Goal: Task Accomplishment & Management: Manage account settings

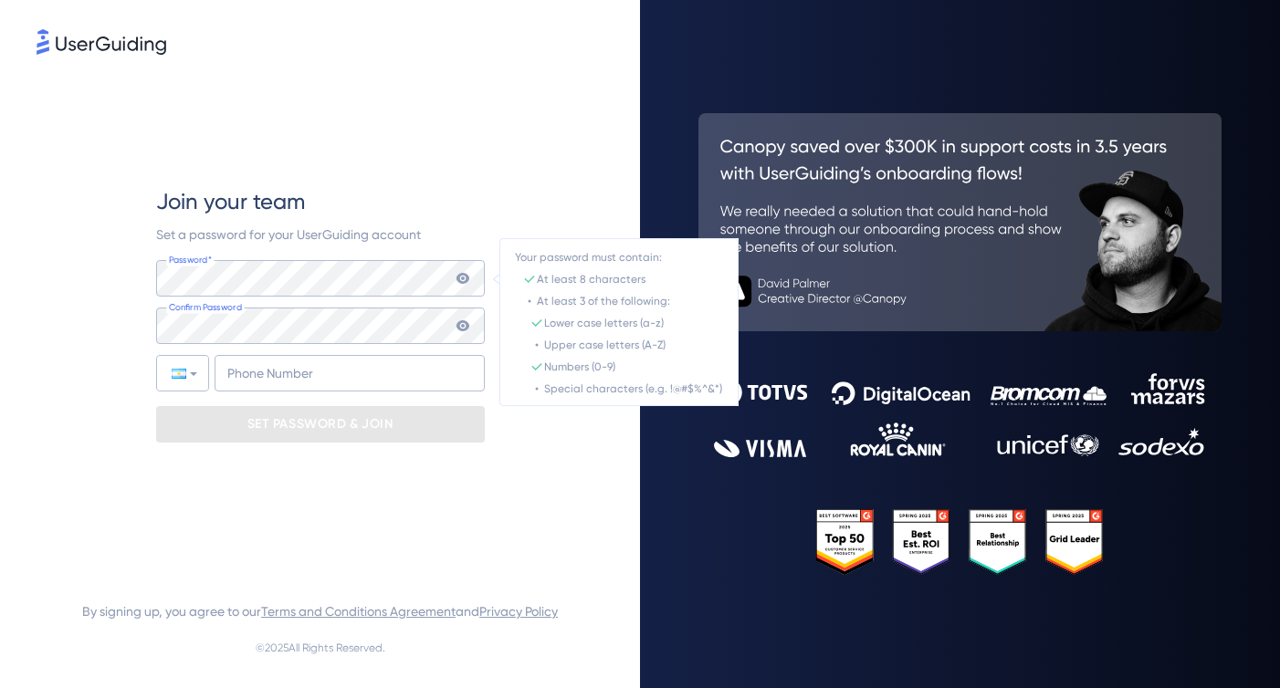
click at [463, 280] on icon at bounding box center [462, 278] width 15 height 15
click at [456, 281] on icon at bounding box center [462, 278] width 15 height 15
click at [465, 277] on icon at bounding box center [461, 278] width 13 height 11
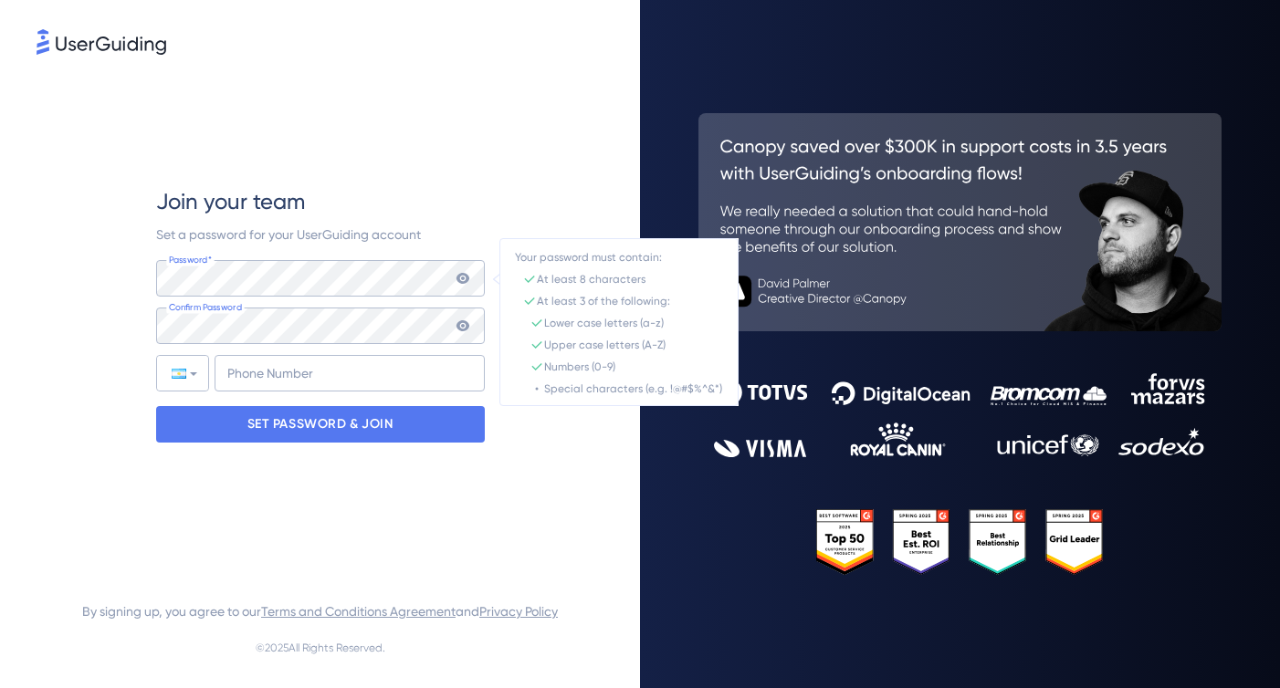
click at [463, 281] on icon at bounding box center [461, 278] width 13 height 11
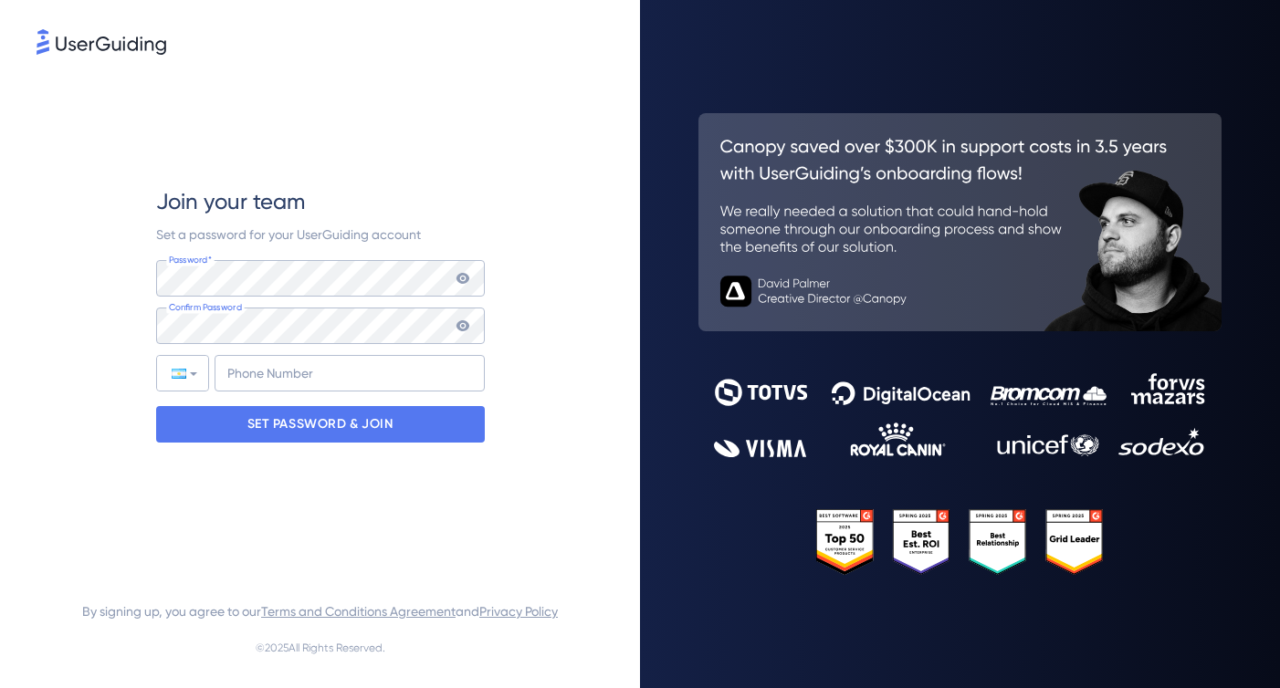
click at [459, 281] on icon at bounding box center [461, 278] width 13 height 11
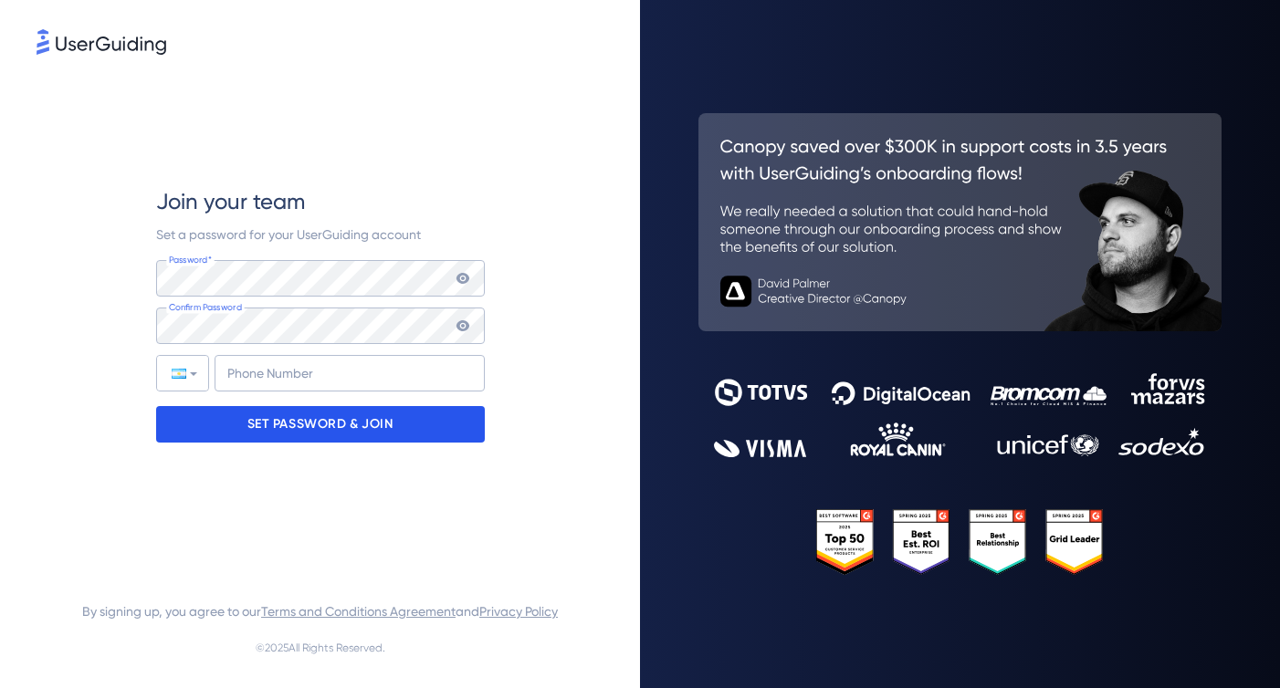
click at [294, 428] on p "SET PASSWORD & JOIN" at bounding box center [320, 424] width 146 height 29
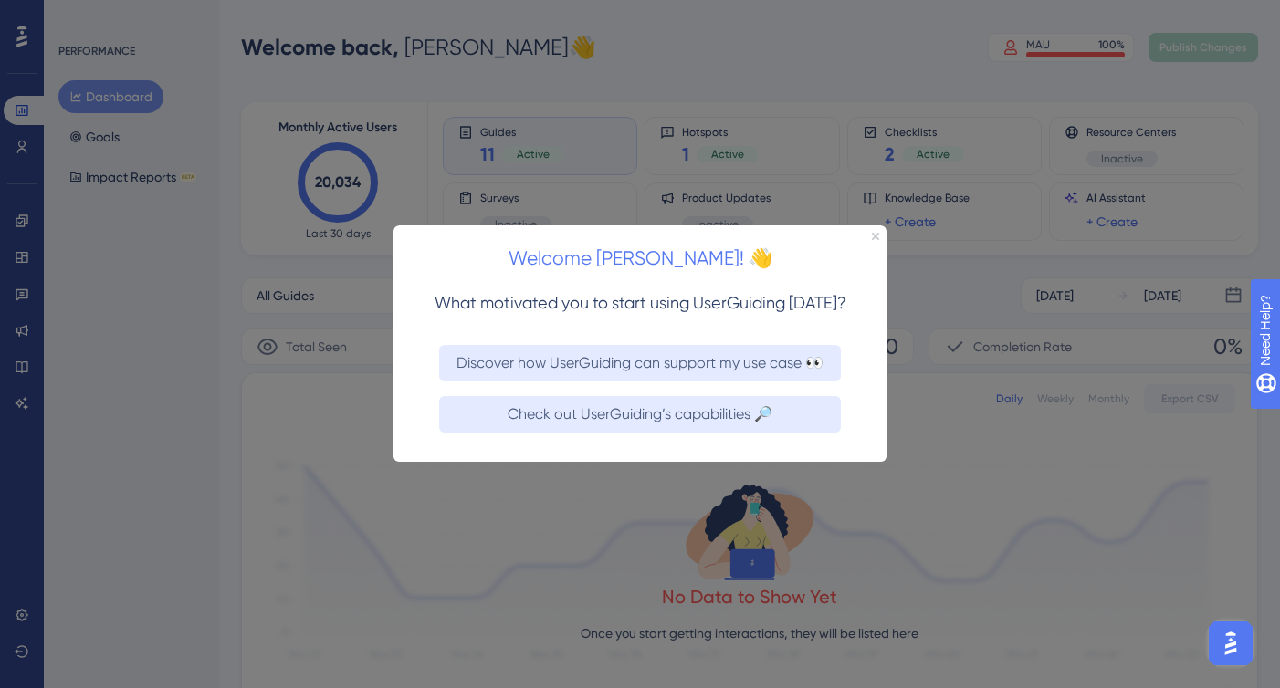
click at [873, 240] on div "Welcome Julieta! 👋" at bounding box center [639, 253] width 493 height 57
click at [873, 235] on icon "Close Preview" at bounding box center [875, 236] width 7 height 7
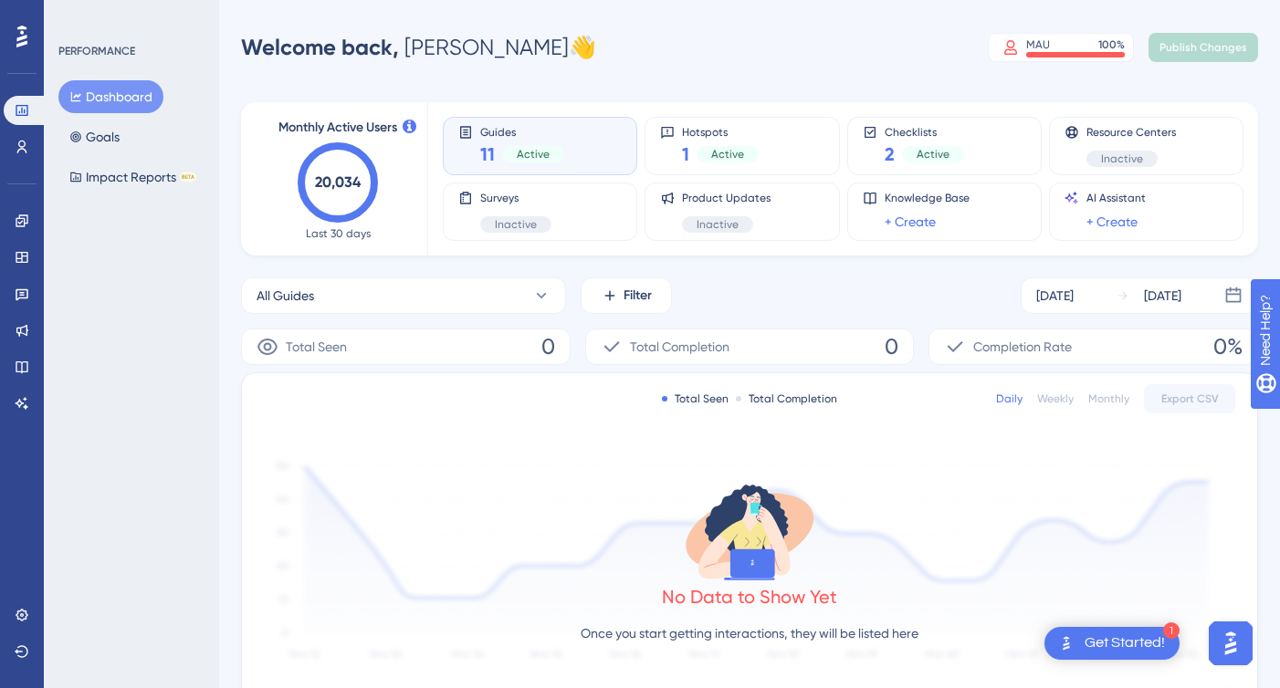
click at [579, 154] on div "Guides 11 Active" at bounding box center [539, 146] width 163 height 42
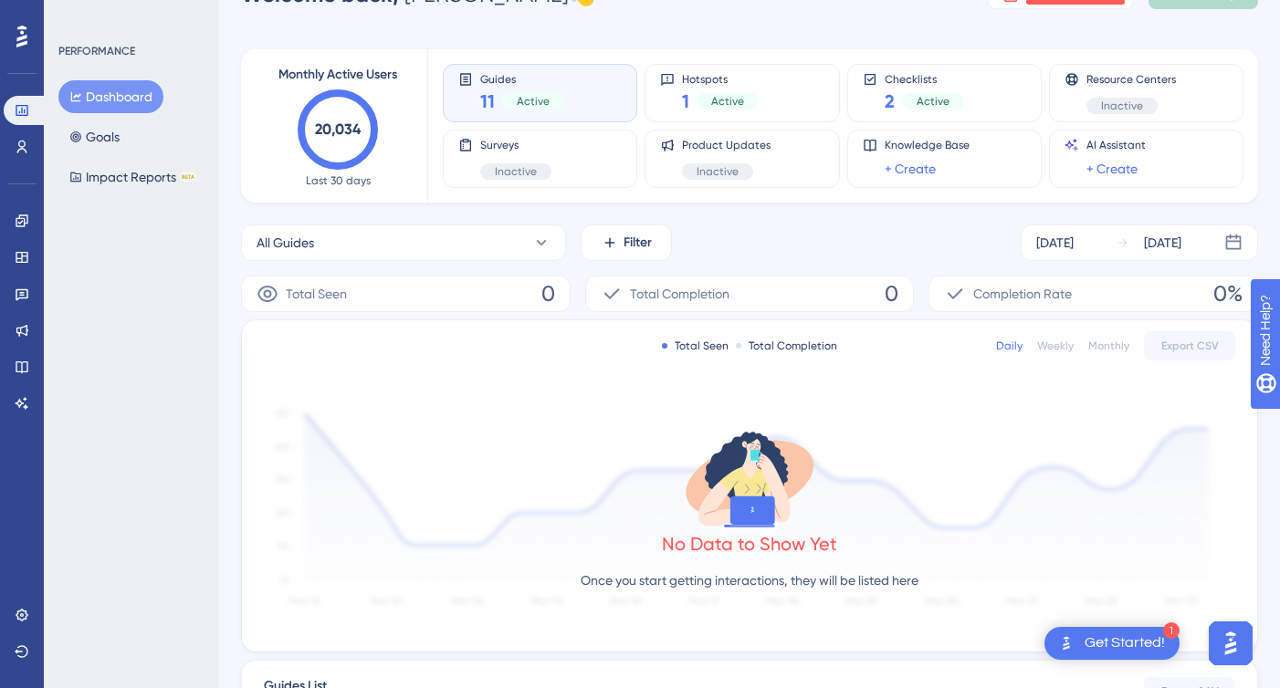
scroll to position [52, 0]
click at [520, 247] on button "All Guides" at bounding box center [403, 243] width 325 height 37
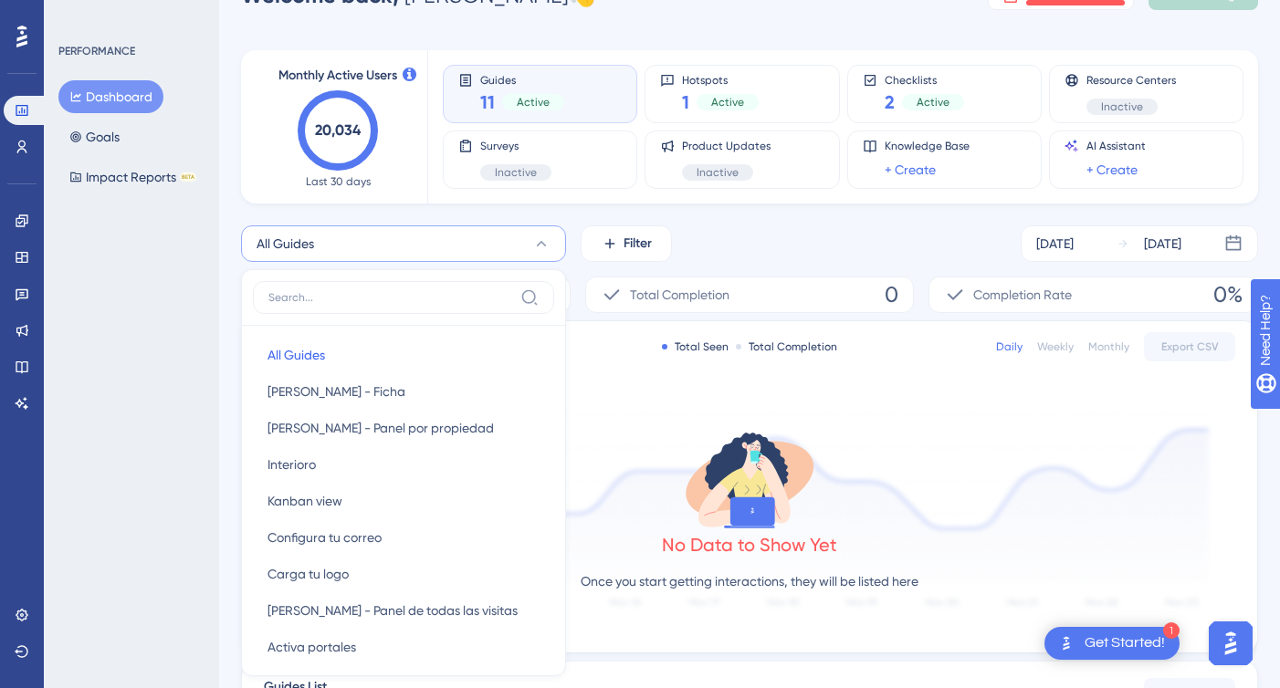
scroll to position [181, 0]
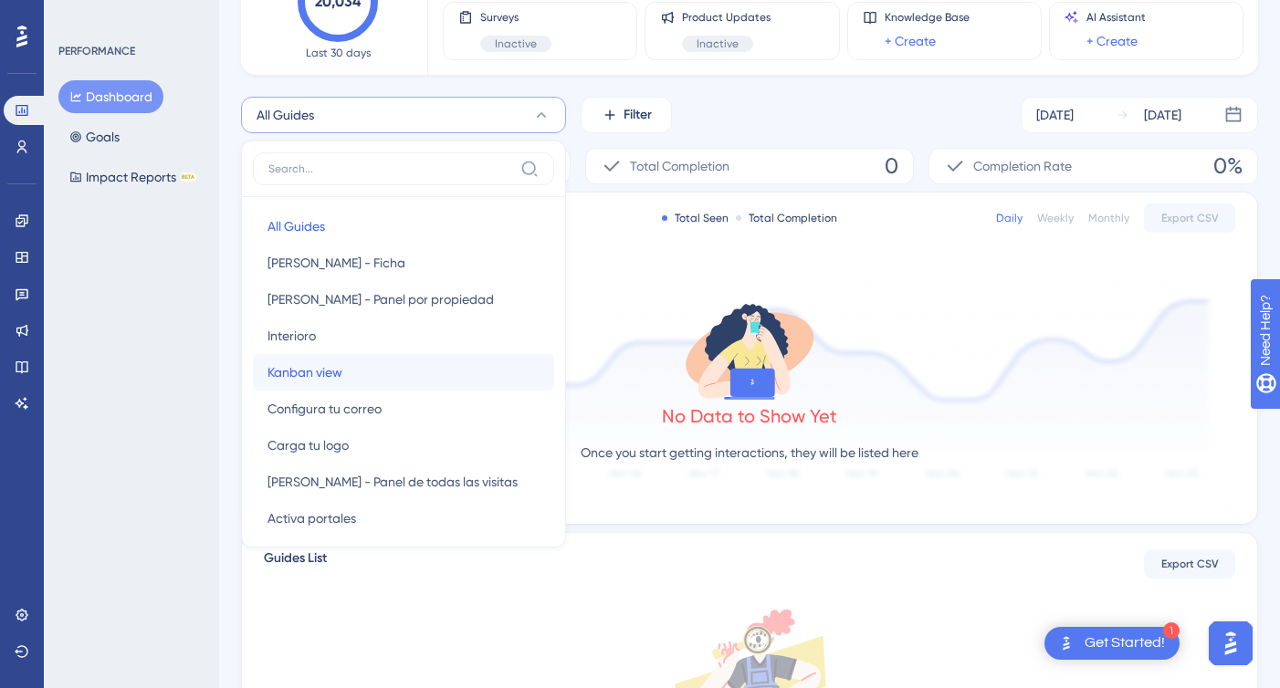
click at [456, 380] on button "Kanban view Kanban view" at bounding box center [403, 372] width 301 height 37
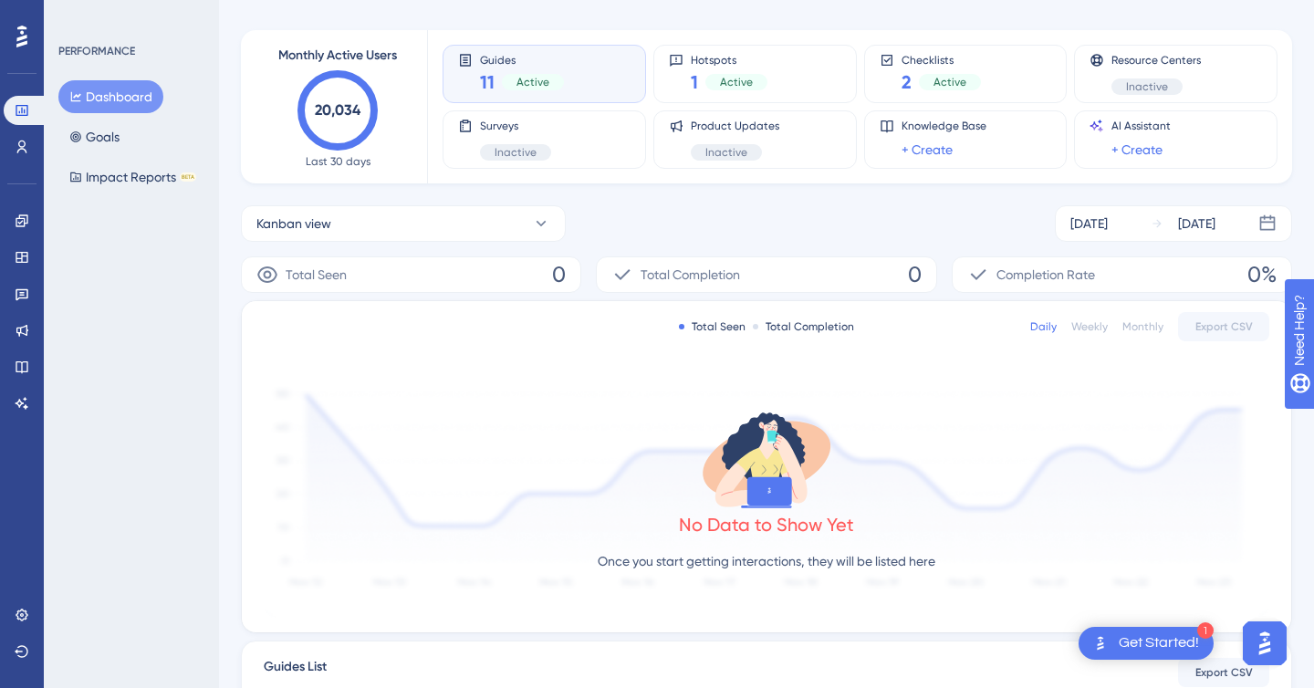
scroll to position [0, 0]
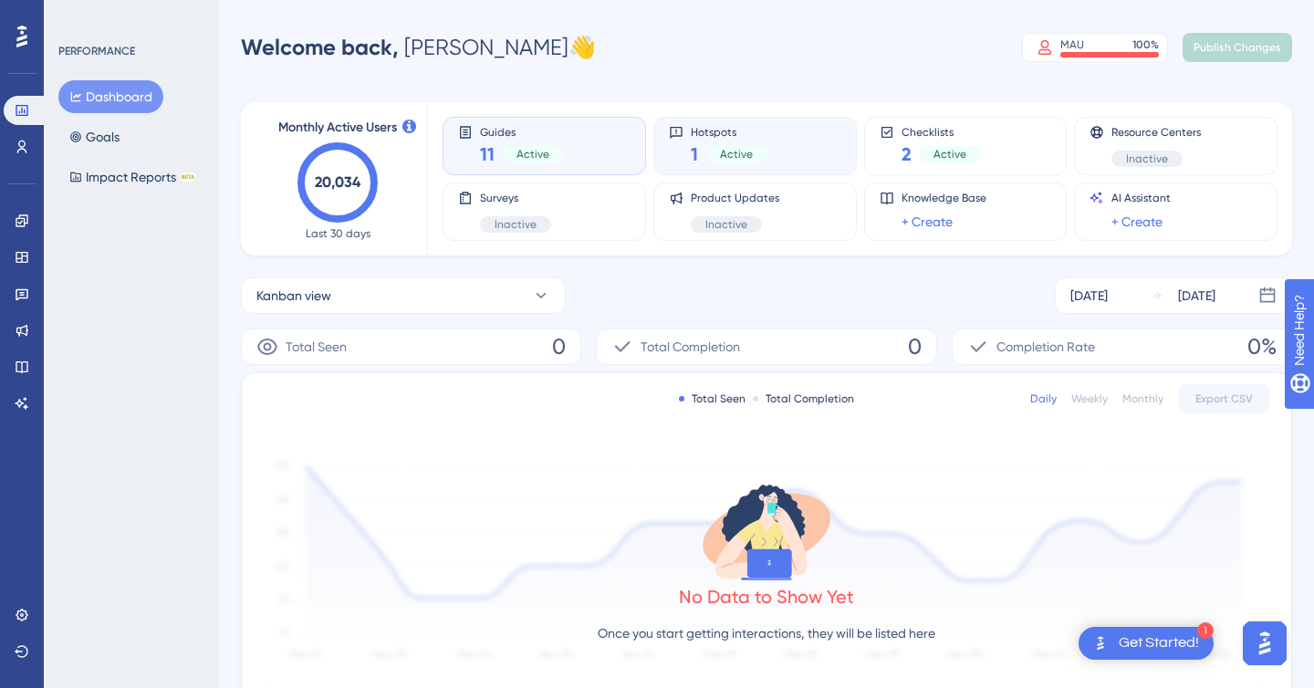
click at [793, 145] on div "Hotspots 1 Active" at bounding box center [755, 146] width 173 height 42
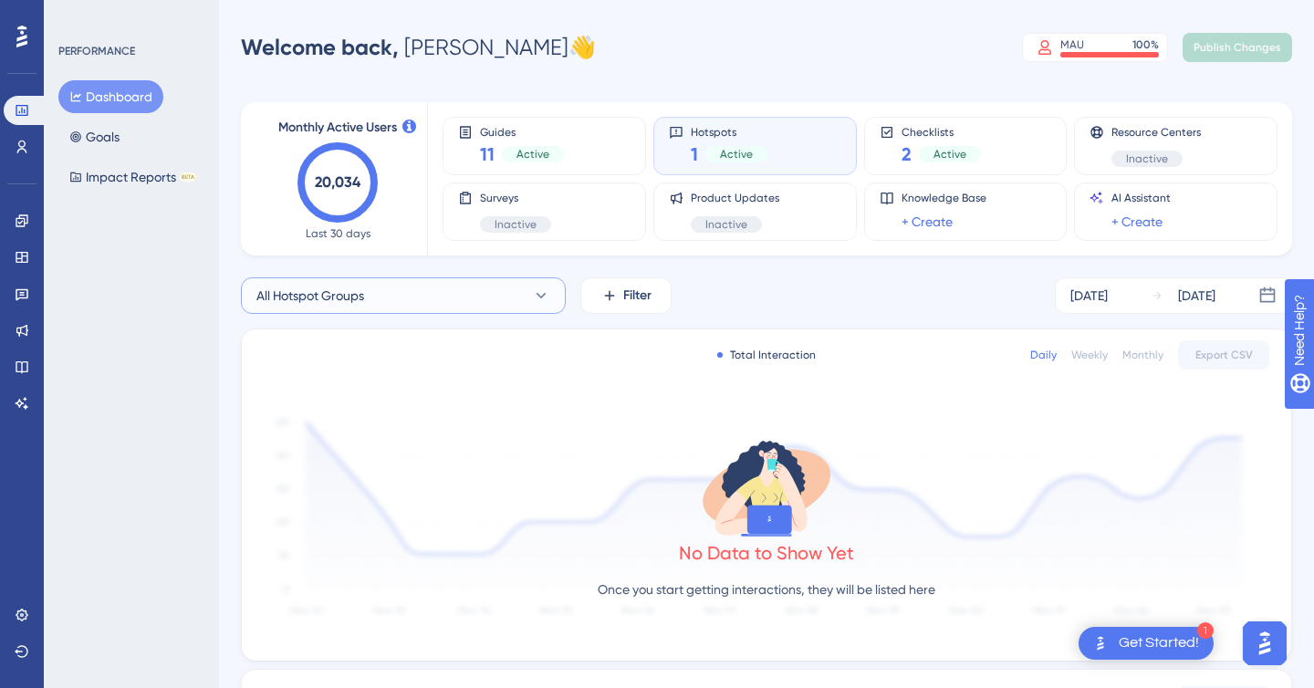
click at [518, 294] on button "All Hotspot Groups" at bounding box center [403, 295] width 325 height 37
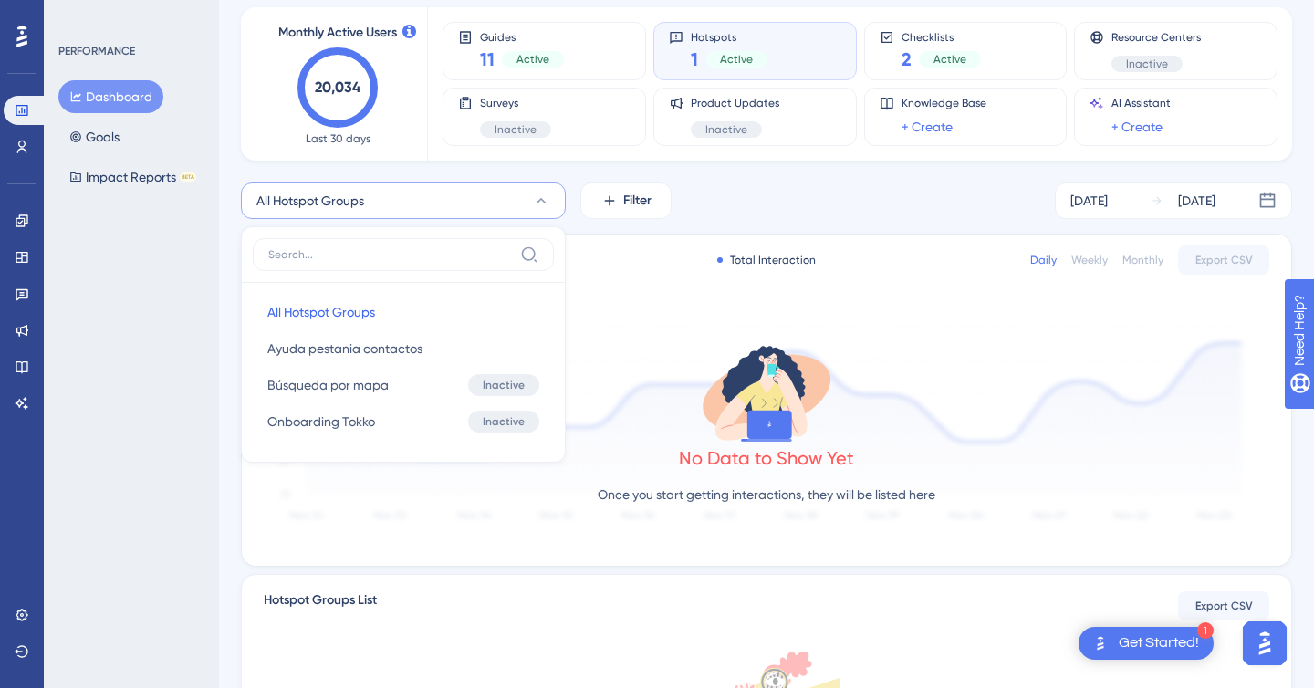
click at [755, 235] on div "Total Interaction Daily Weekly Monthly Export CSV No Data to Show Yet Once you …" at bounding box center [767, 400] width 1050 height 331
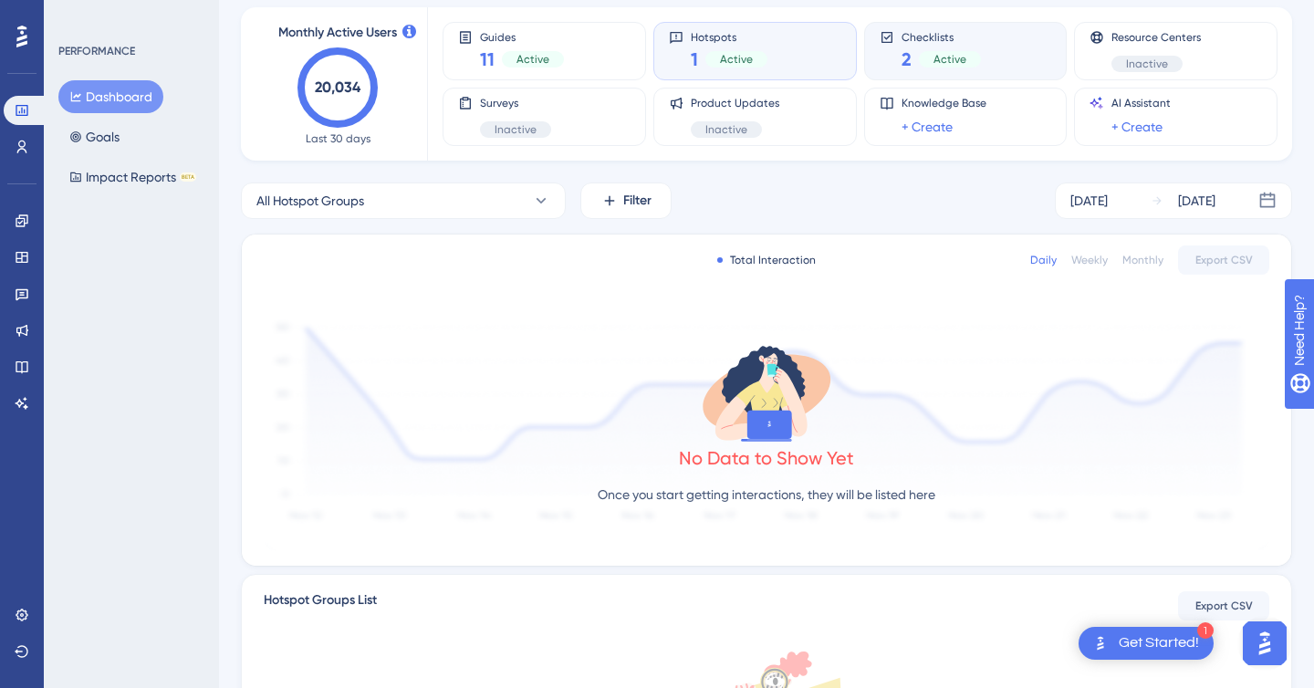
click at [931, 49] on div "2 Active" at bounding box center [941, 60] width 79 height 26
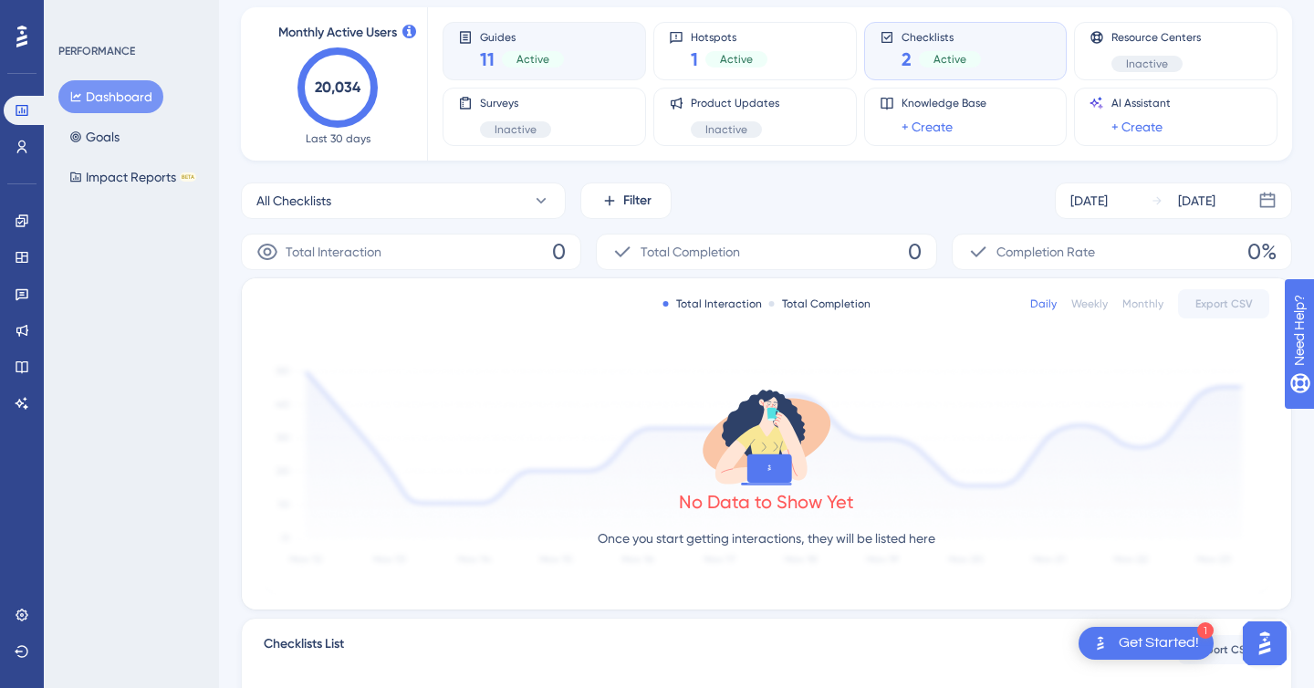
click at [523, 58] on span "Active" at bounding box center [533, 59] width 33 height 15
click at [521, 191] on button "All Guides" at bounding box center [403, 201] width 325 height 37
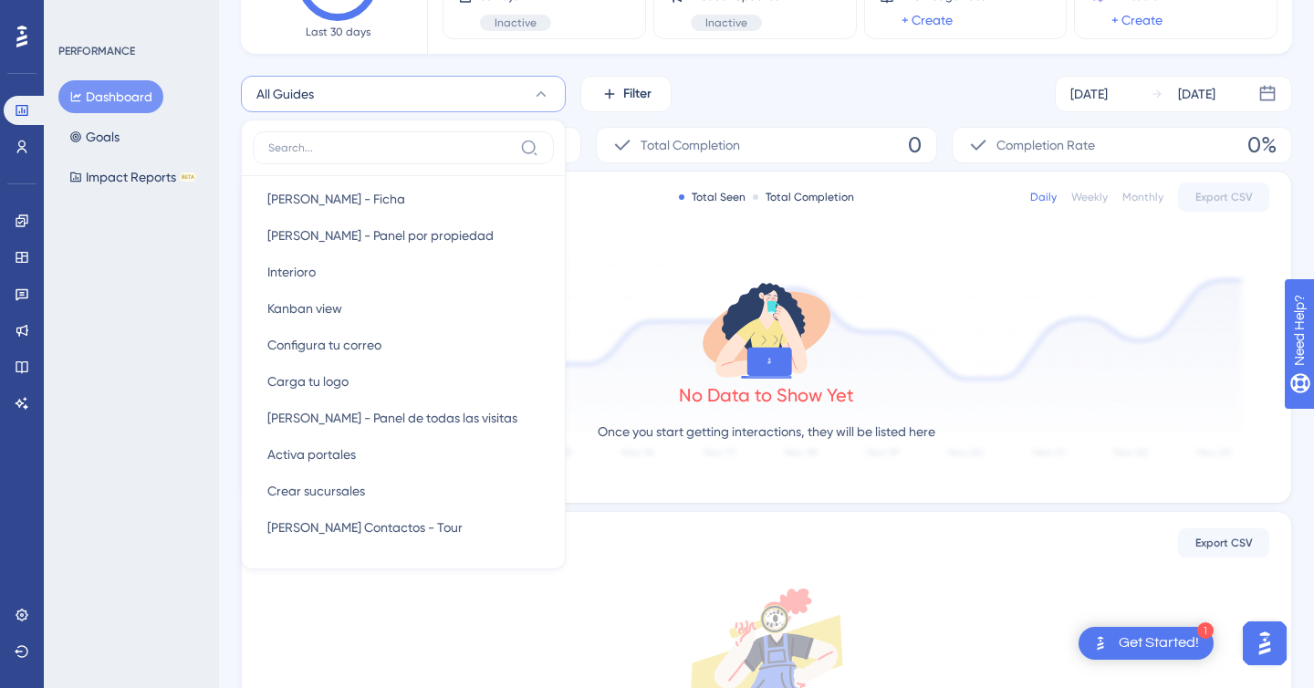
scroll to position [32, 0]
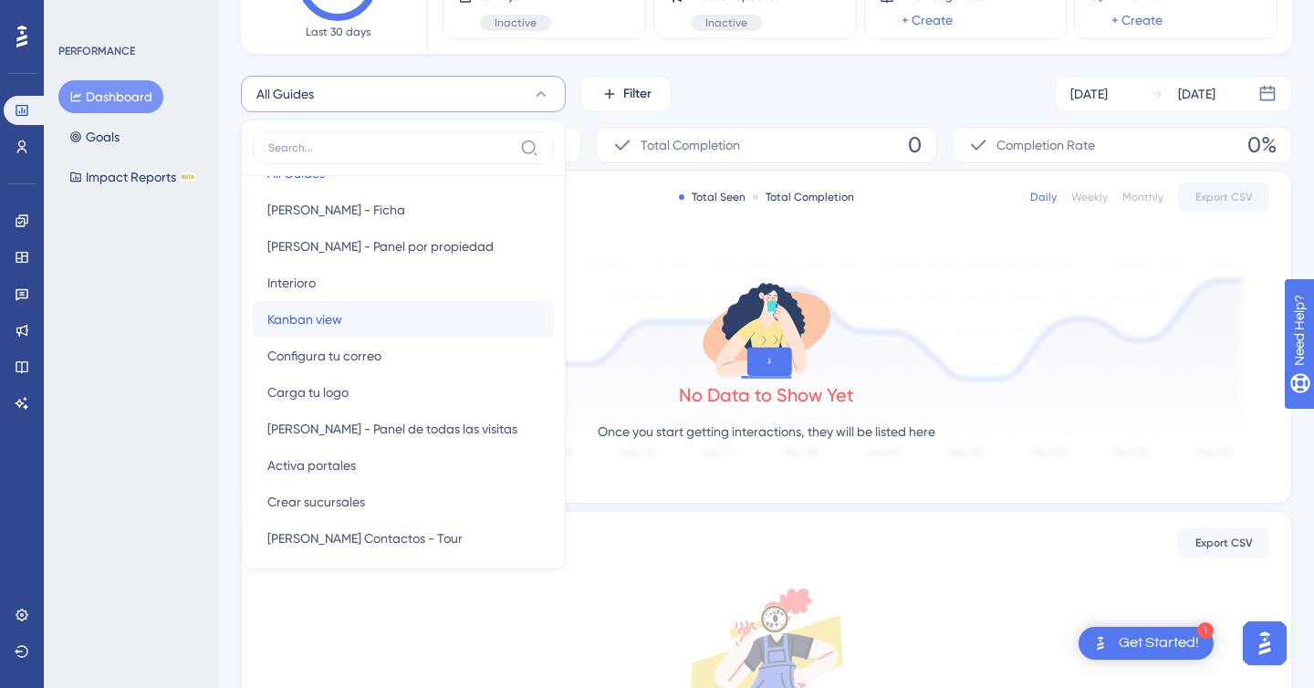
click at [482, 313] on button "Kanban view Kanban view" at bounding box center [403, 319] width 301 height 37
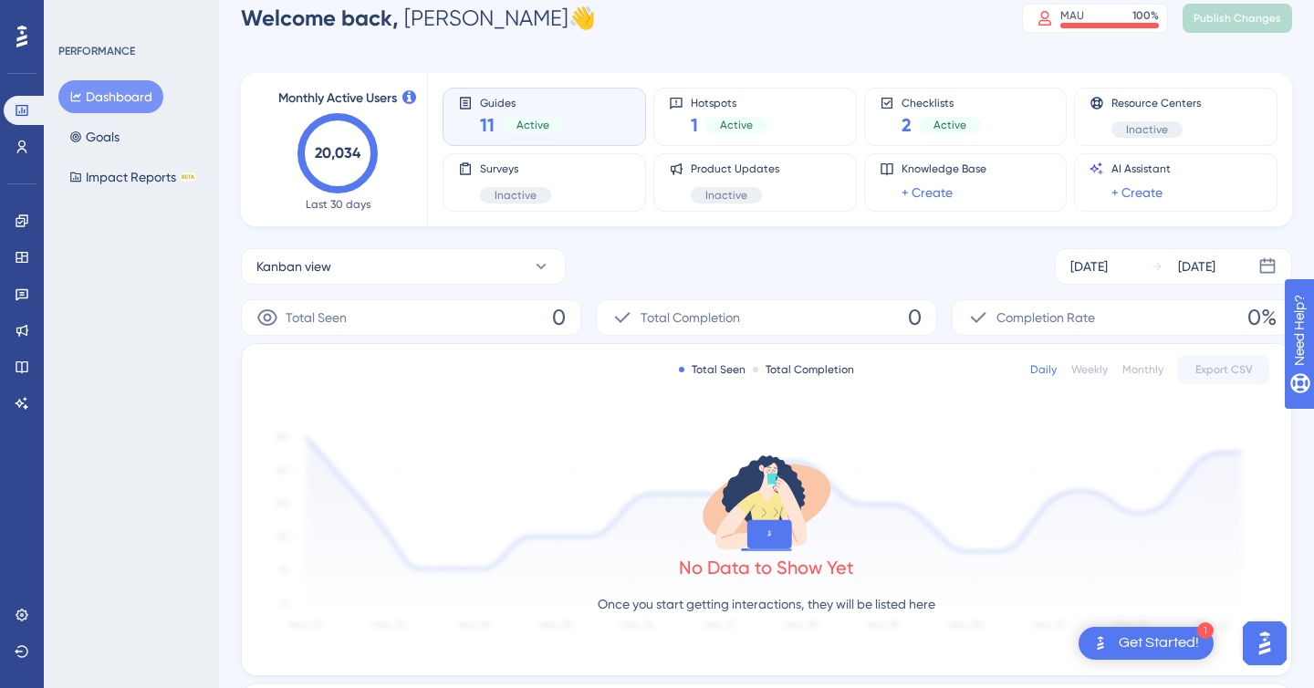
scroll to position [0, 0]
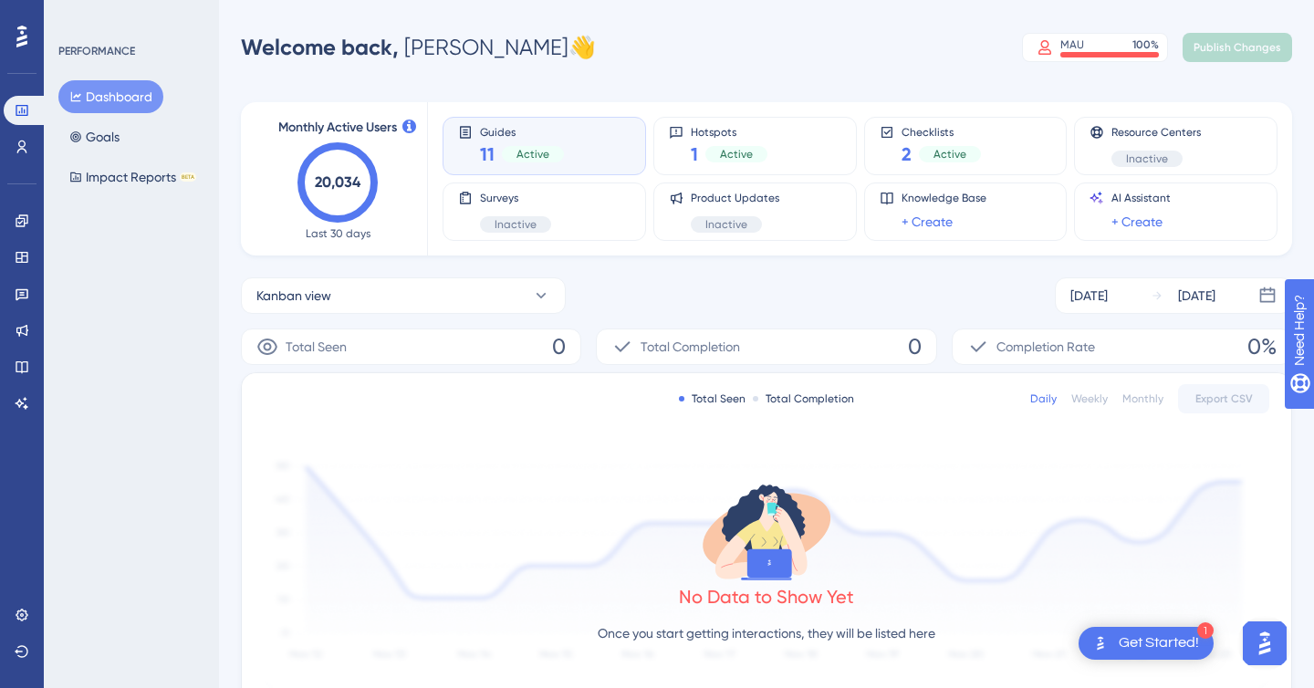
click at [549, 420] on div "Total Seen Total Completion Daily Weekly Monthly Export CSV No Data to Show Yet…" at bounding box center [767, 538] width 1050 height 331
click at [548, 332] on div "Total Seen 0" at bounding box center [411, 347] width 340 height 37
click at [548, 340] on div "Total Seen 0" at bounding box center [411, 347] width 340 height 37
click at [644, 341] on span "Total Completion" at bounding box center [690, 347] width 99 height 22
click at [520, 434] on div "Total Seen Total Completion Daily Weekly Monthly Export CSV No Data to Show Yet…" at bounding box center [767, 538] width 1050 height 331
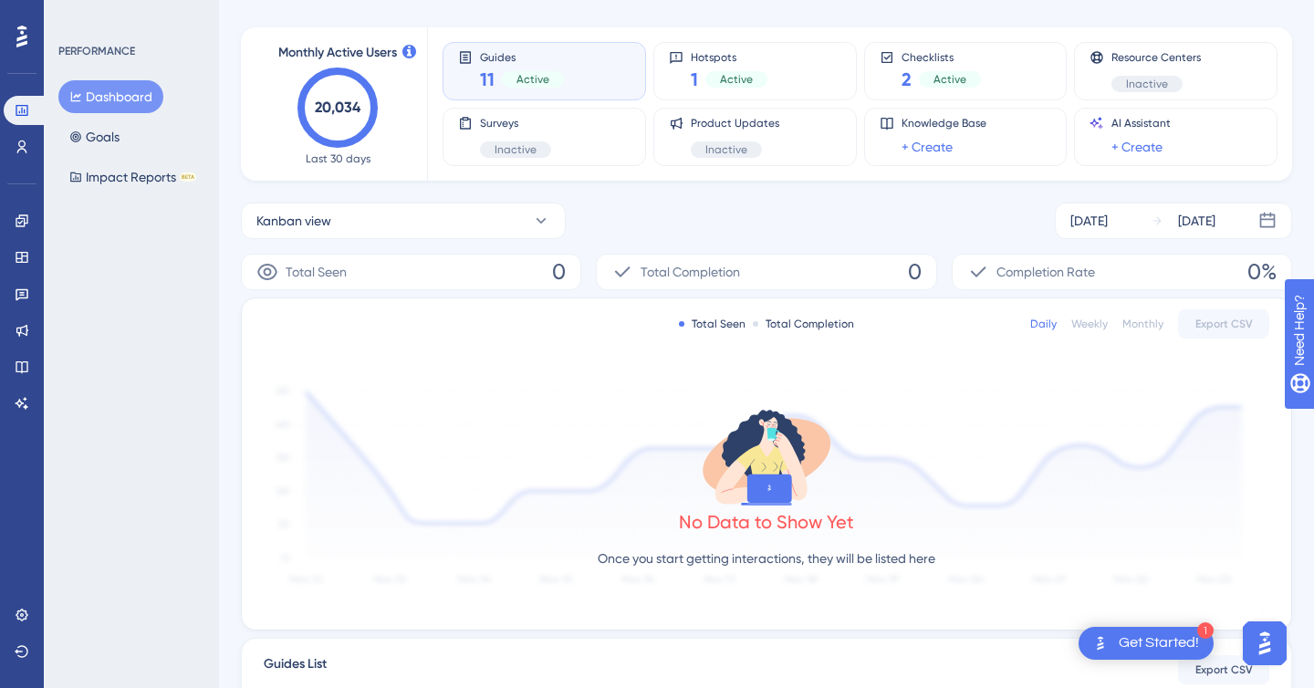
scroll to position [92, 0]
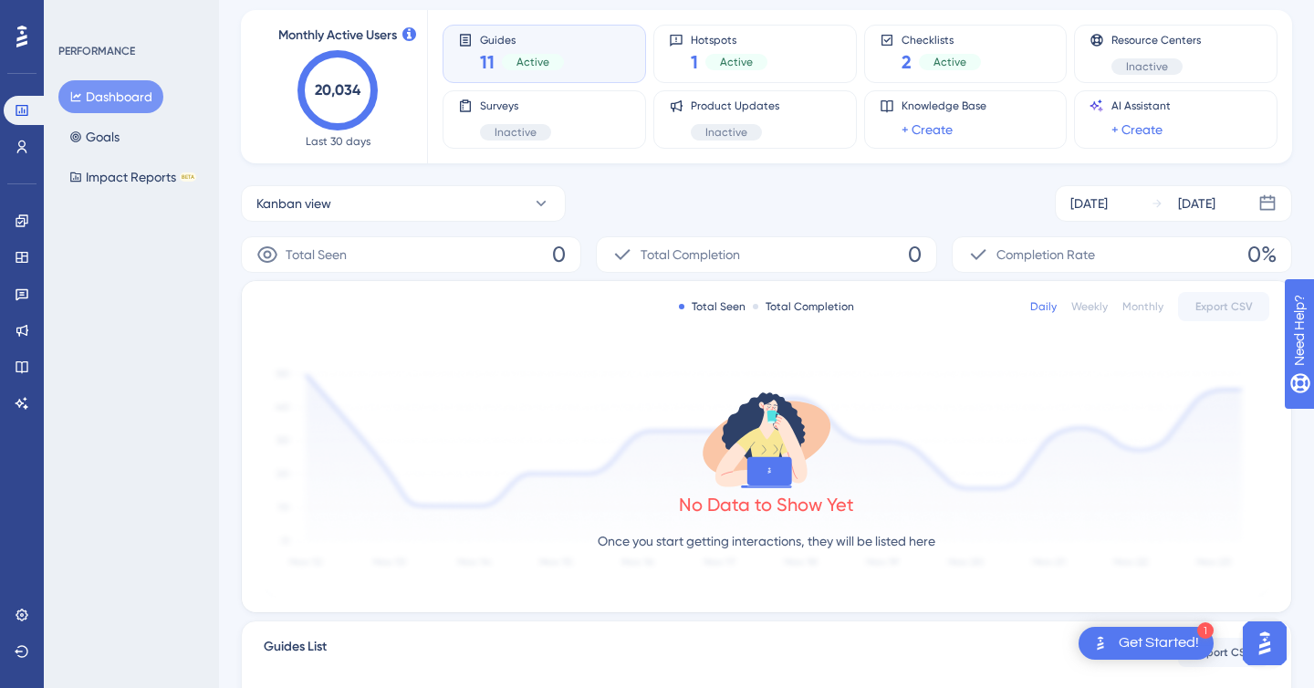
click at [19, 45] on icon at bounding box center [21, 37] width 11 height 22
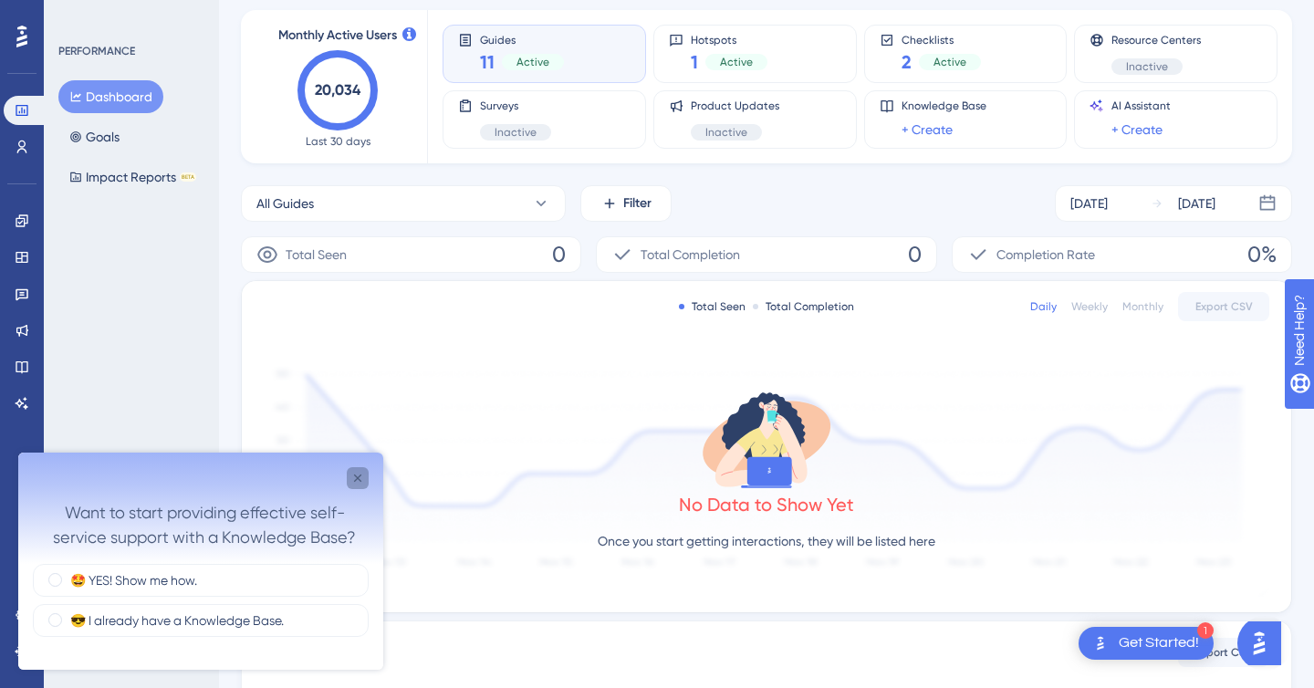
click at [355, 474] on icon "Close survey" at bounding box center [357, 478] width 15 height 15
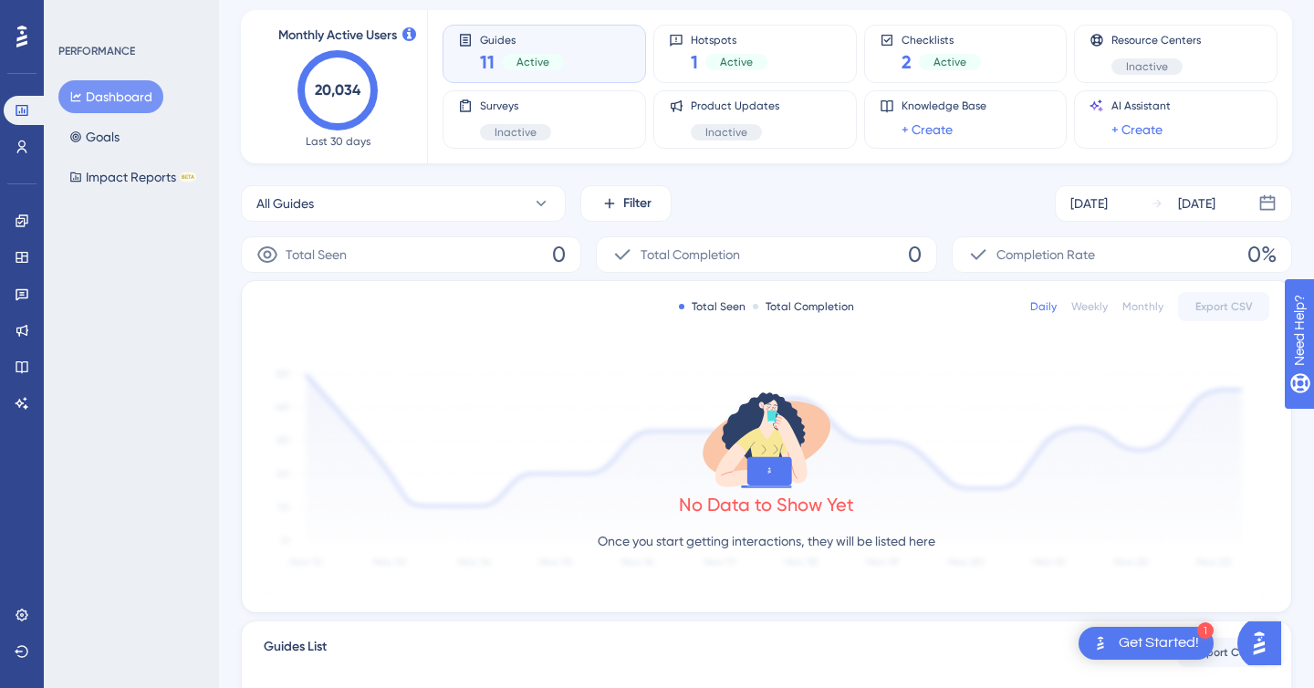
click at [1128, 638] on div "Get Started!" at bounding box center [1159, 643] width 80 height 20
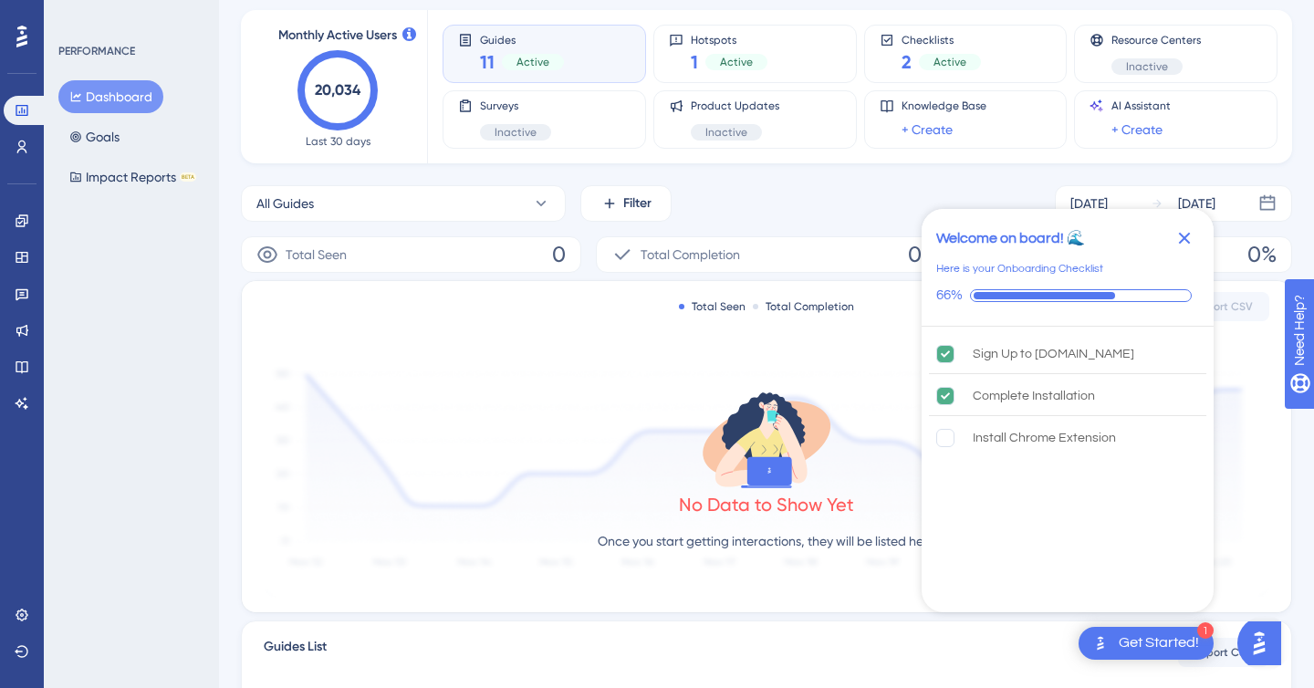
click at [1187, 233] on icon "Close Checklist" at bounding box center [1185, 239] width 12 height 12
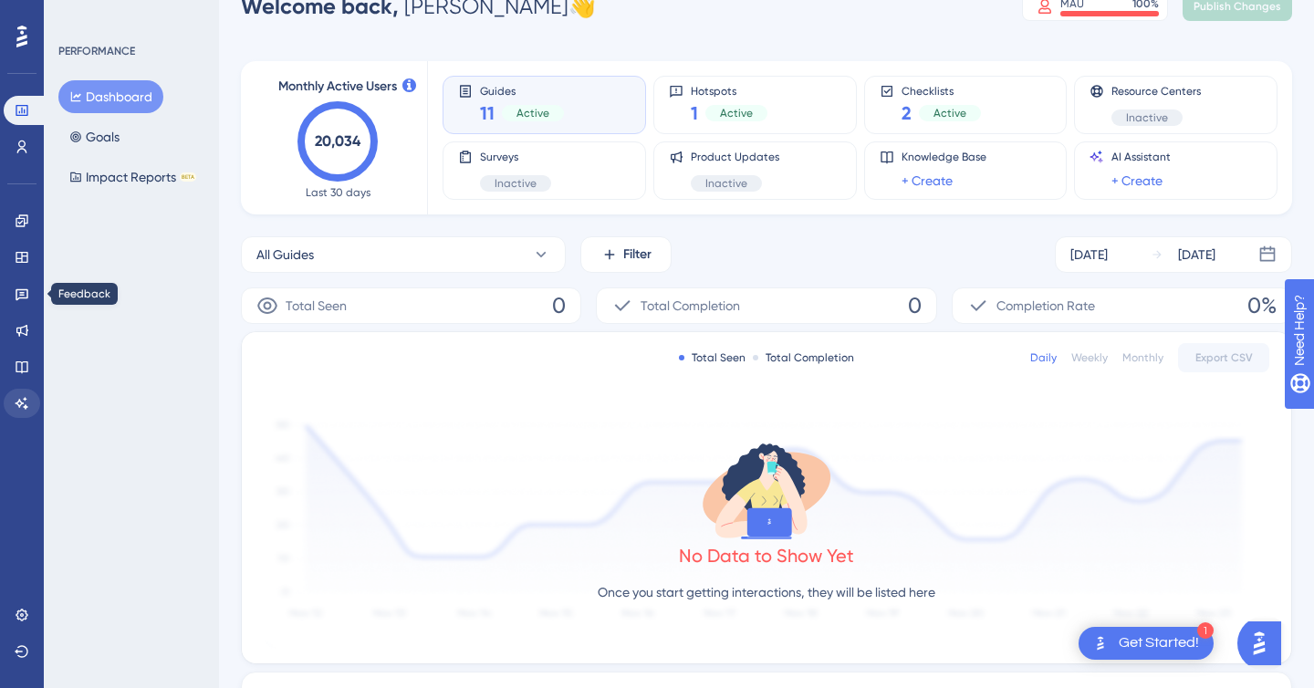
scroll to position [5, 0]
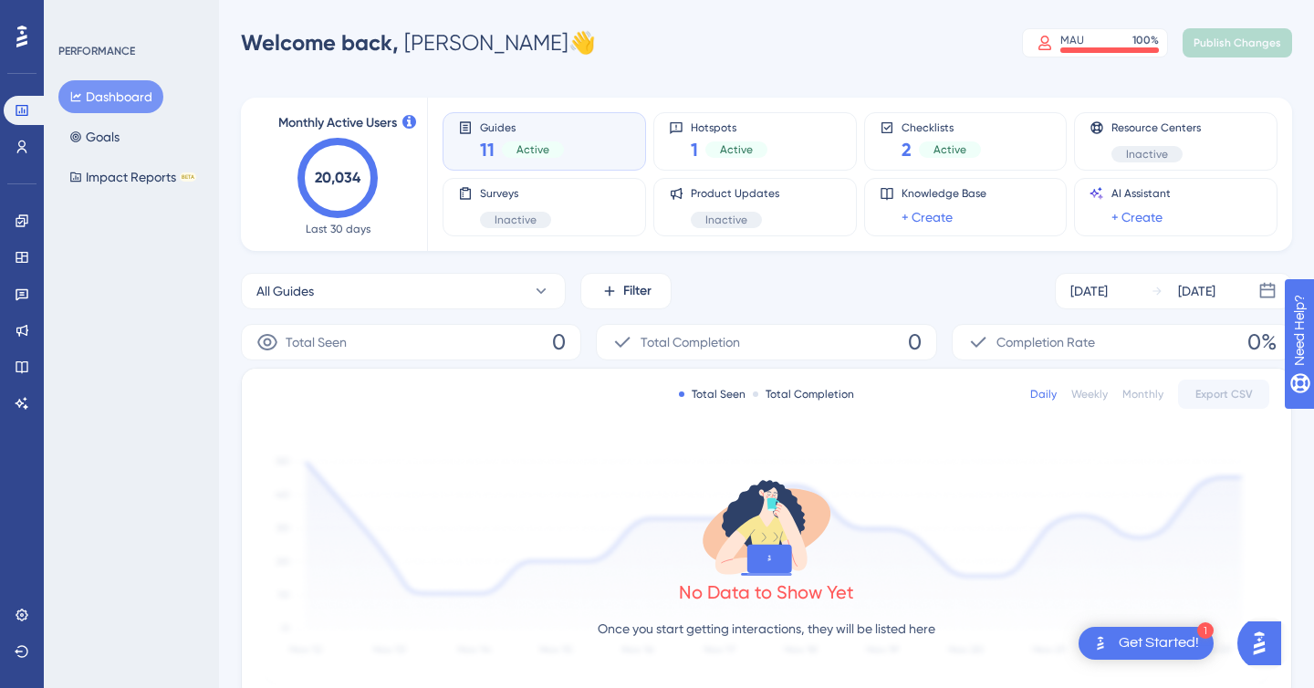
click at [90, 56] on div "PERFORMANCE" at bounding box center [96, 51] width 77 height 15
click at [23, 38] on icon at bounding box center [21, 37] width 11 height 22
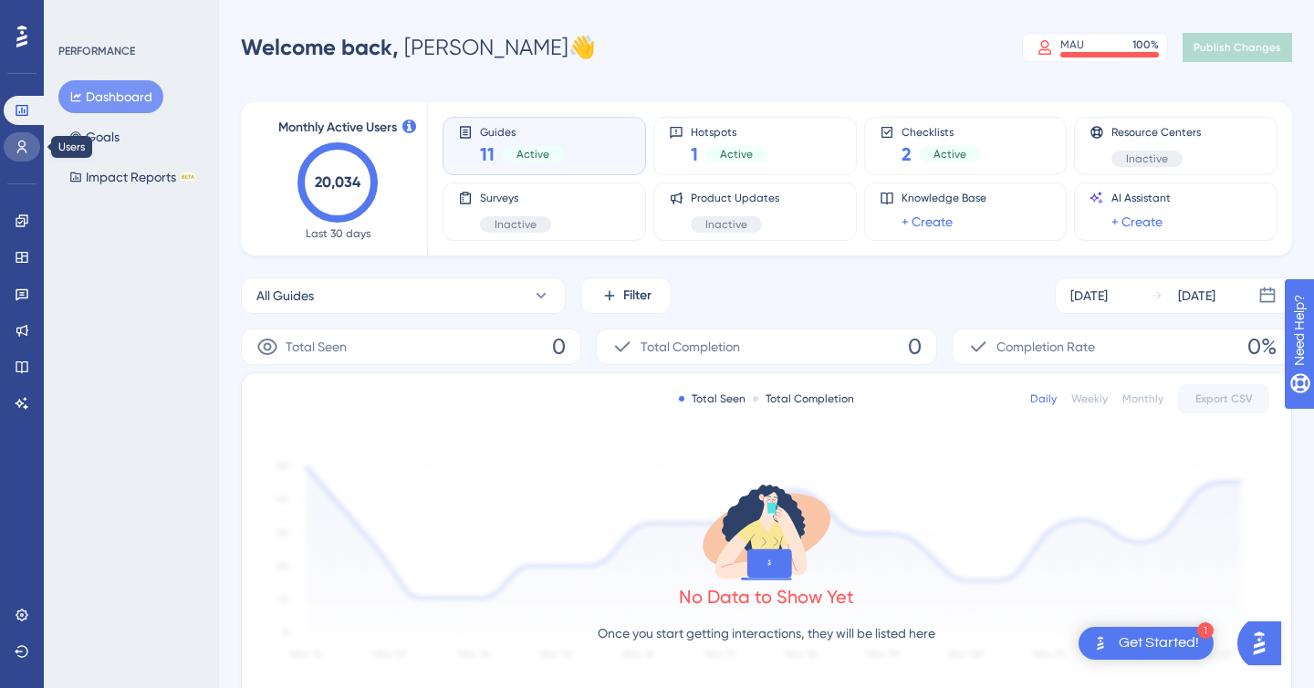
click at [22, 152] on icon at bounding box center [22, 147] width 15 height 15
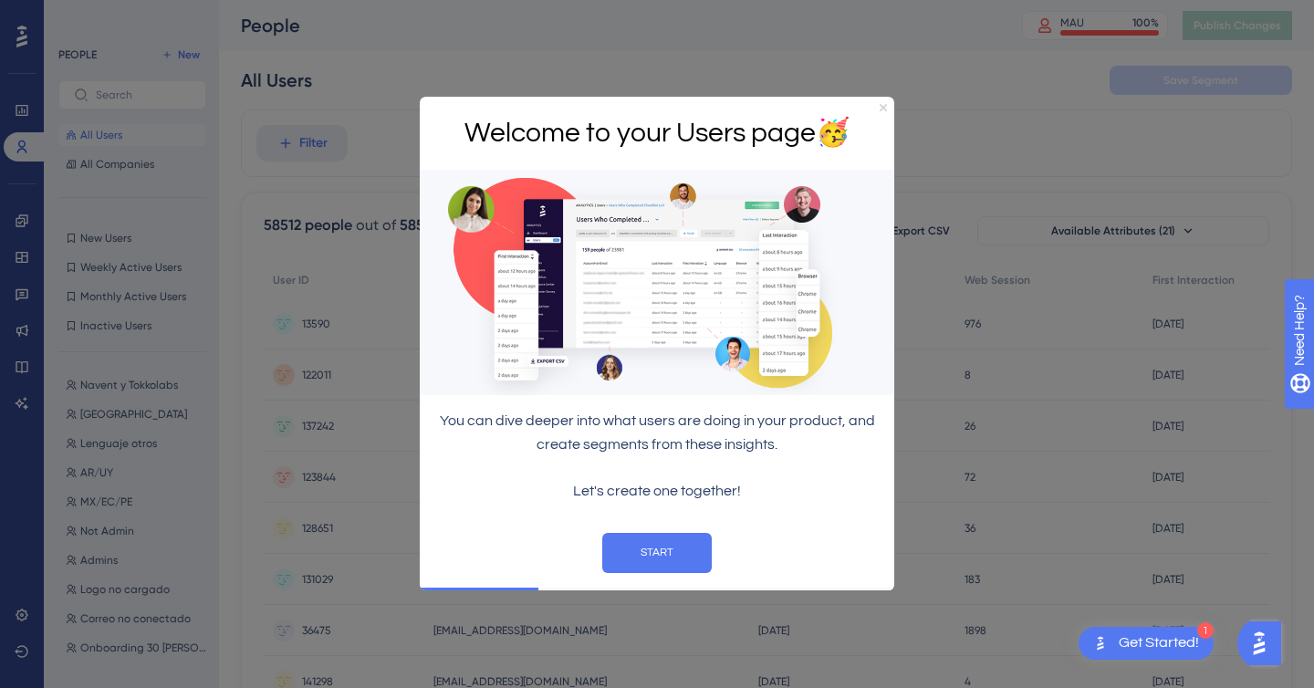
click at [883, 106] on icon "Close Preview" at bounding box center [883, 107] width 7 height 7
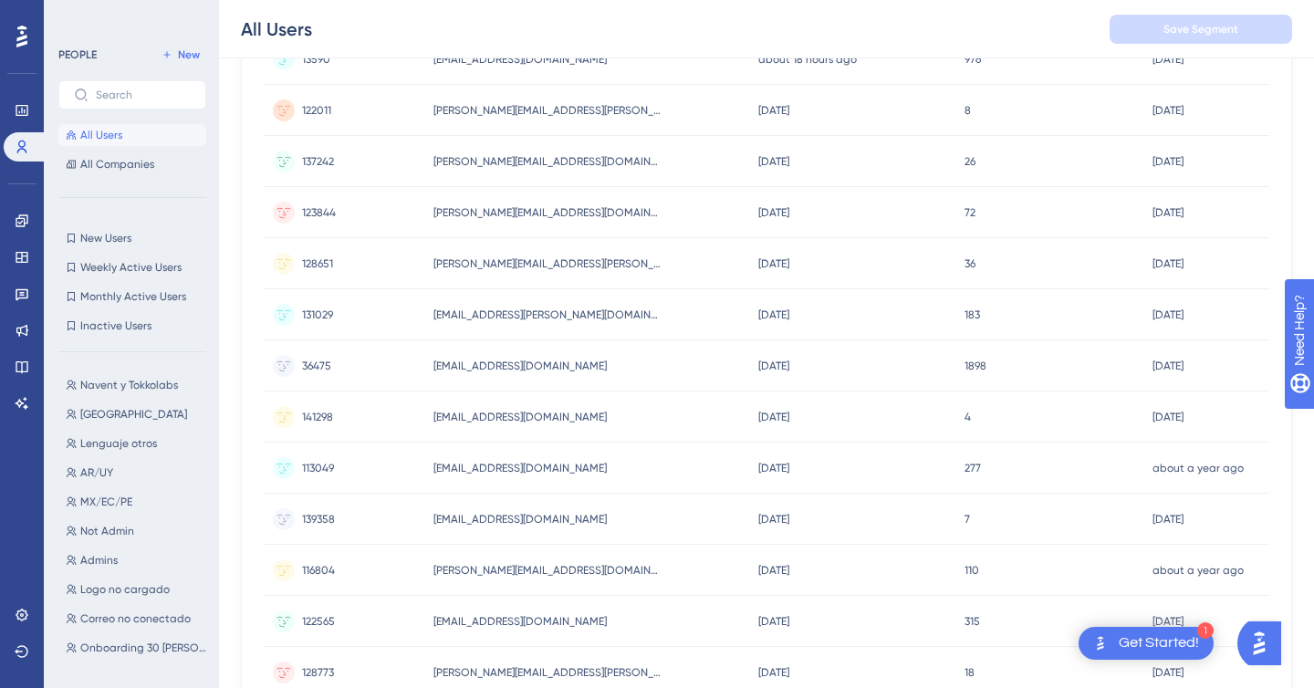
scroll to position [286, 0]
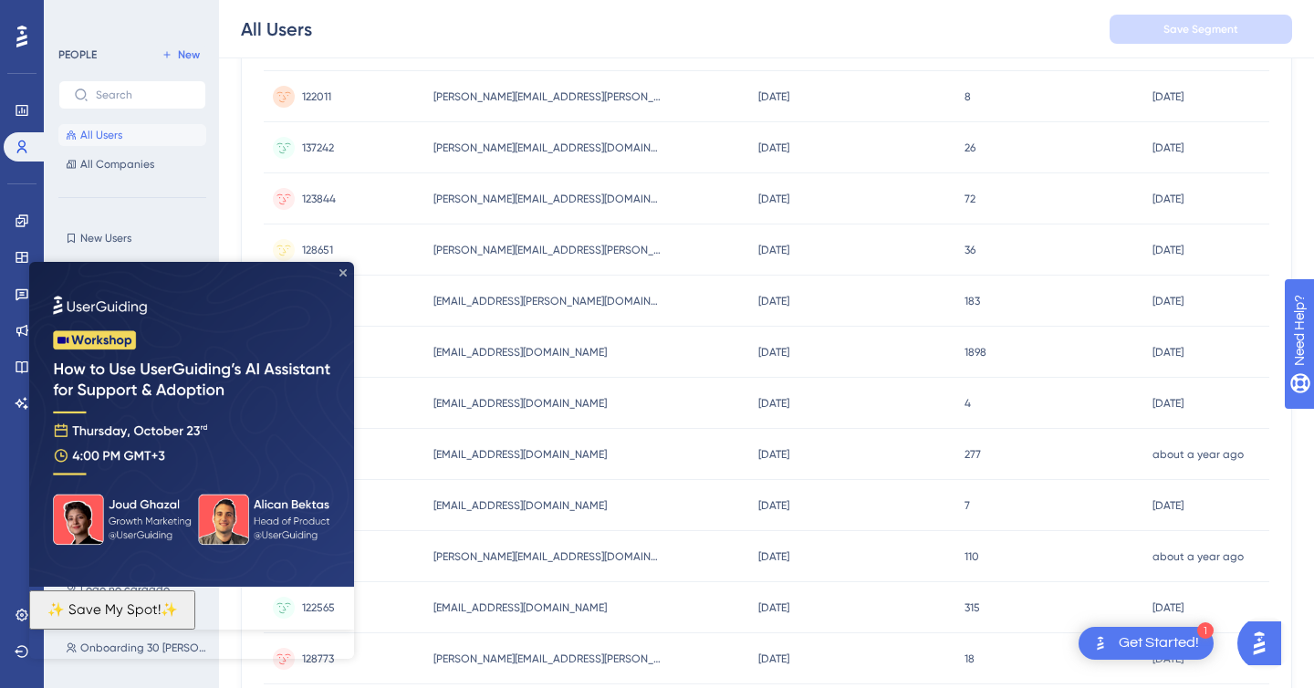
click at [341, 271] on icon "Close Preview" at bounding box center [343, 272] width 7 height 7
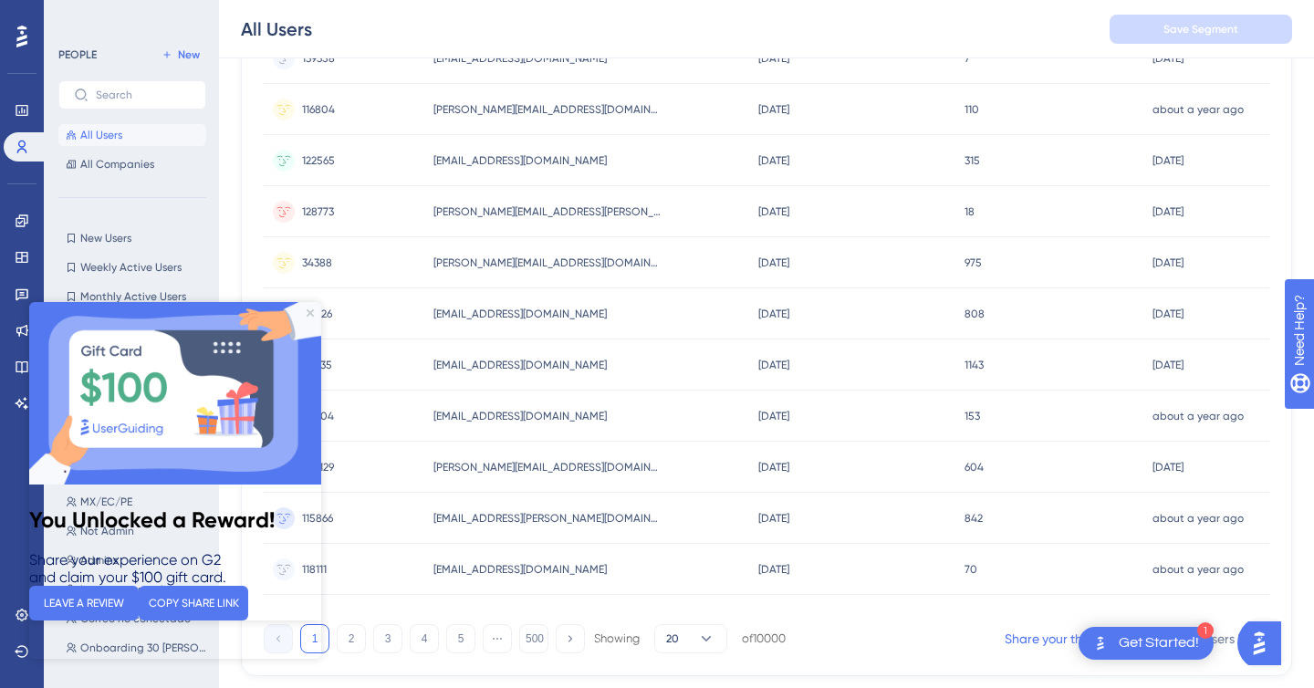
scroll to position [779, 0]
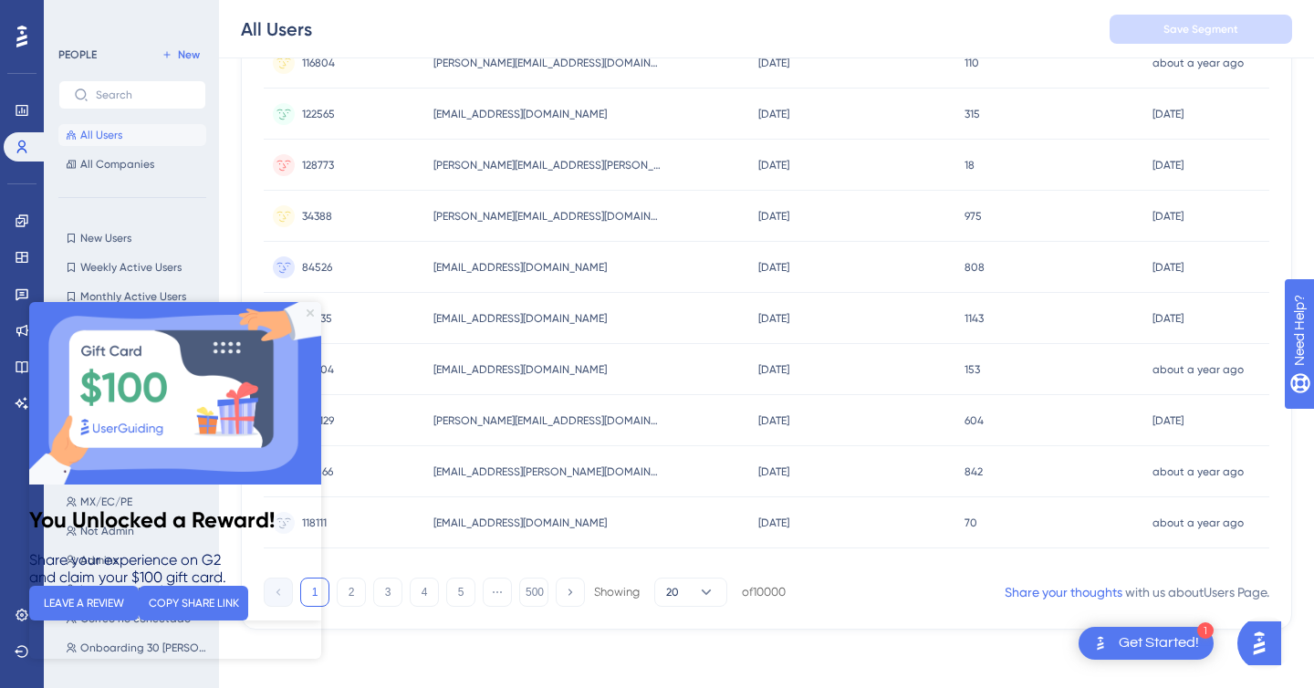
click at [307, 314] on icon "Close Preview" at bounding box center [310, 312] width 7 height 7
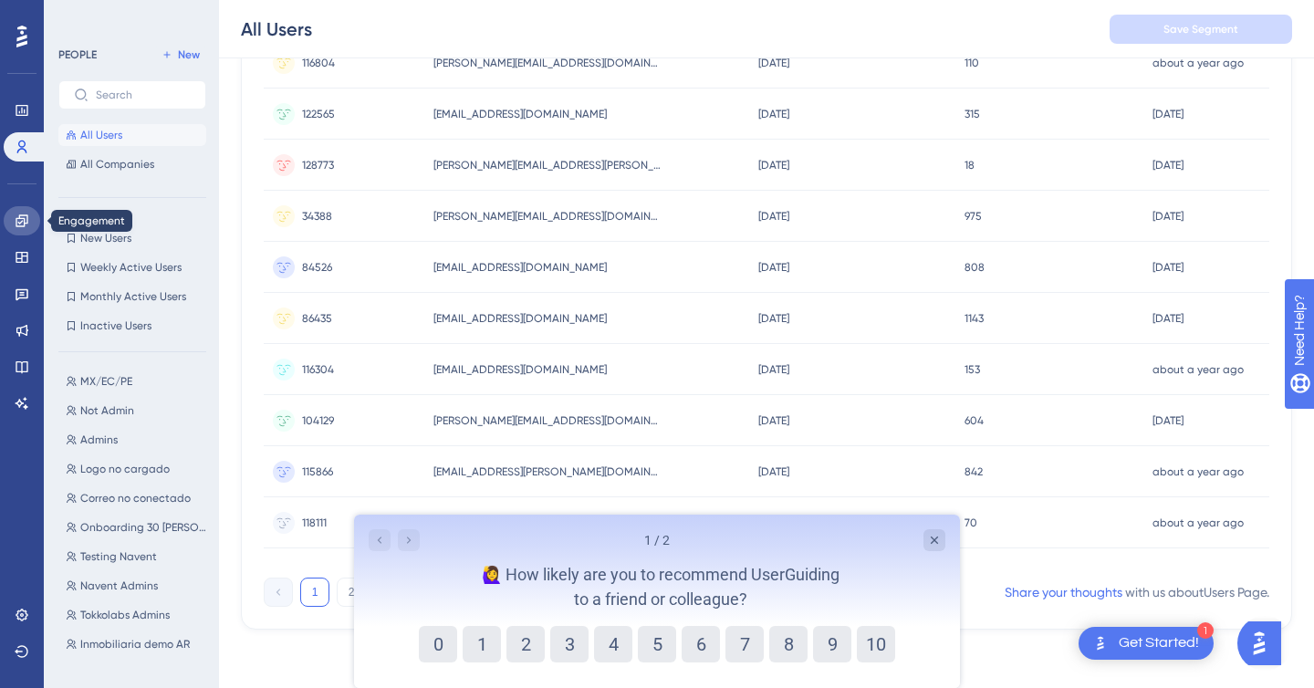
click at [18, 223] on icon at bounding box center [22, 220] width 12 height 12
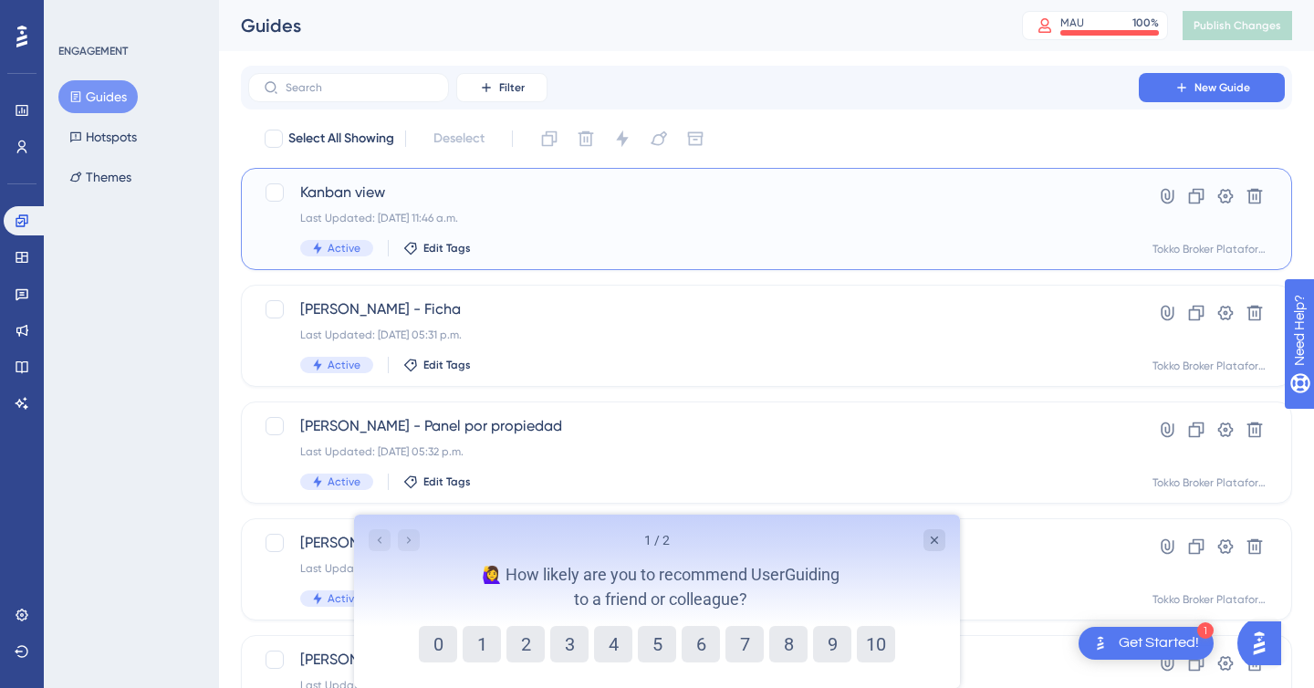
click at [794, 225] on div "Kanban view Last Updated: 08 oct 2025 11:46 a.m. Active Edit Tags" at bounding box center [693, 219] width 787 height 75
click at [1220, 190] on icon at bounding box center [1226, 196] width 18 height 18
click at [276, 187] on div at bounding box center [275, 192] width 18 height 18
checkbox input "true"
click at [427, 641] on button "0" at bounding box center [438, 644] width 38 height 37
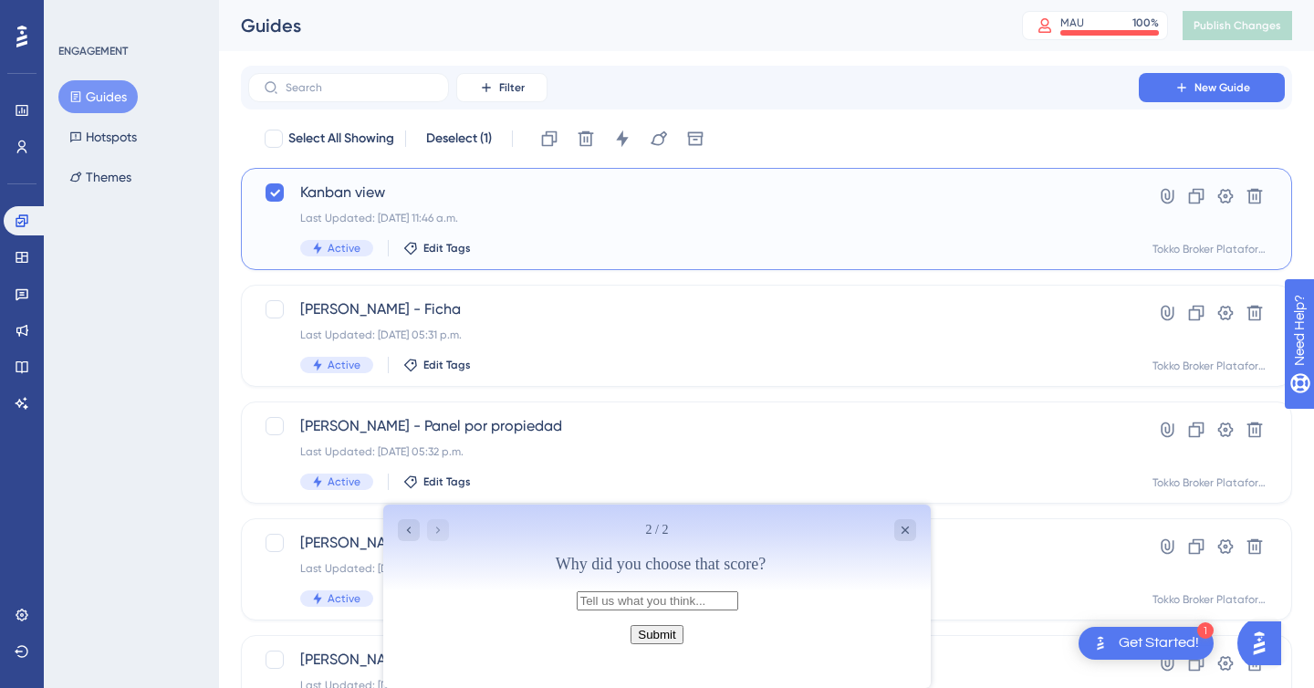
click at [738, 601] on input "text" at bounding box center [658, 600] width 162 height 19
type input "i"
type input "no es intuitivo como veo una guide"
click at [643, 644] on button "Submit" at bounding box center [657, 634] width 52 height 19
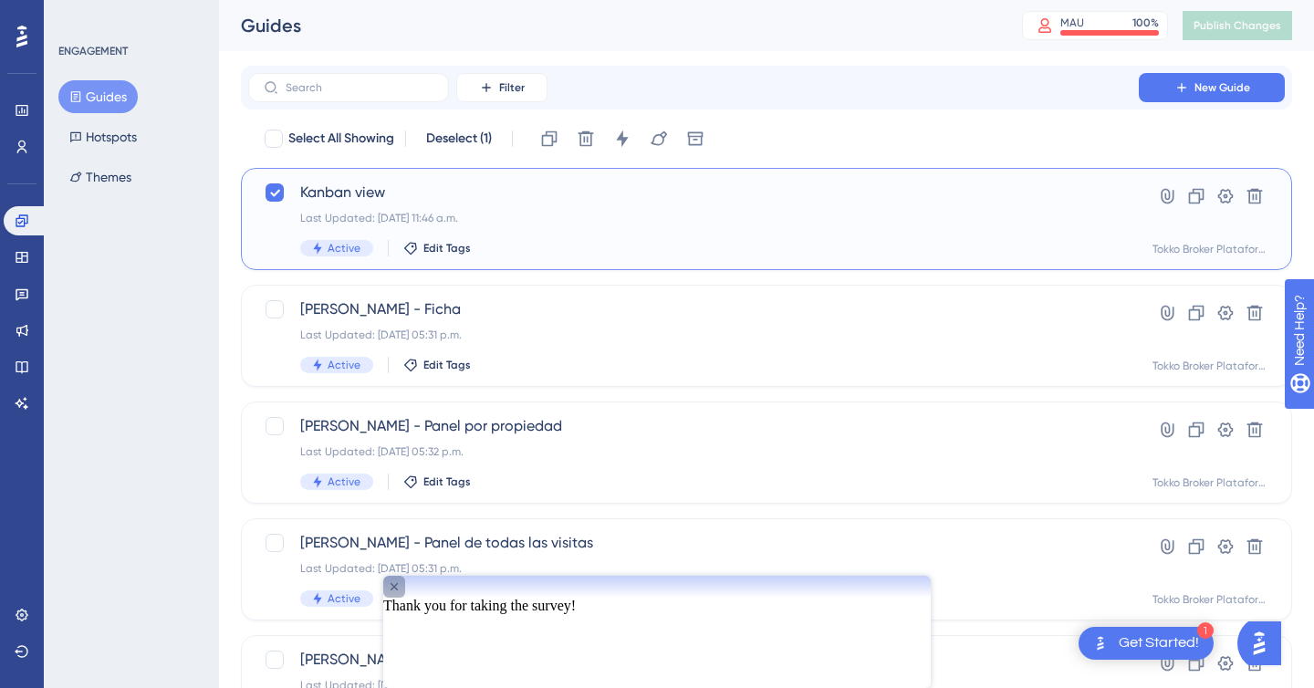
click at [398, 591] on icon "Close survey" at bounding box center [394, 586] width 7 height 7
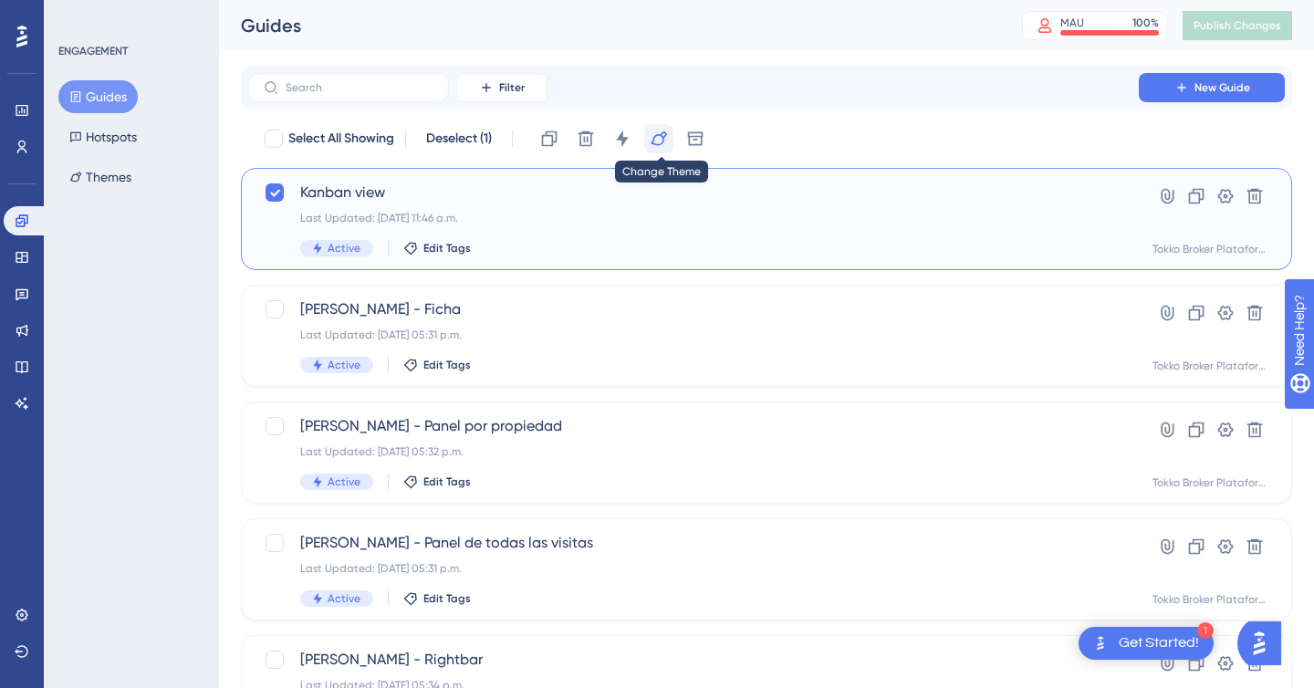
click at [656, 144] on icon at bounding box center [659, 138] width 16 height 15
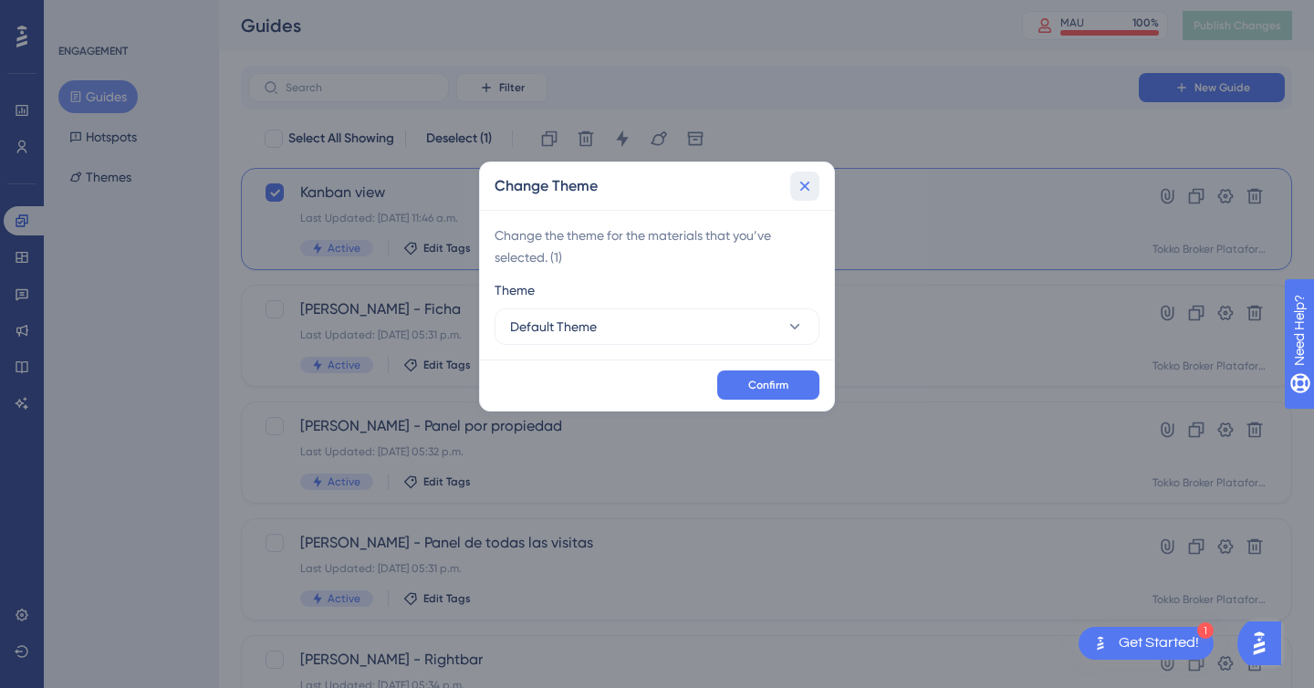
click at [807, 186] on icon at bounding box center [805, 186] width 18 height 18
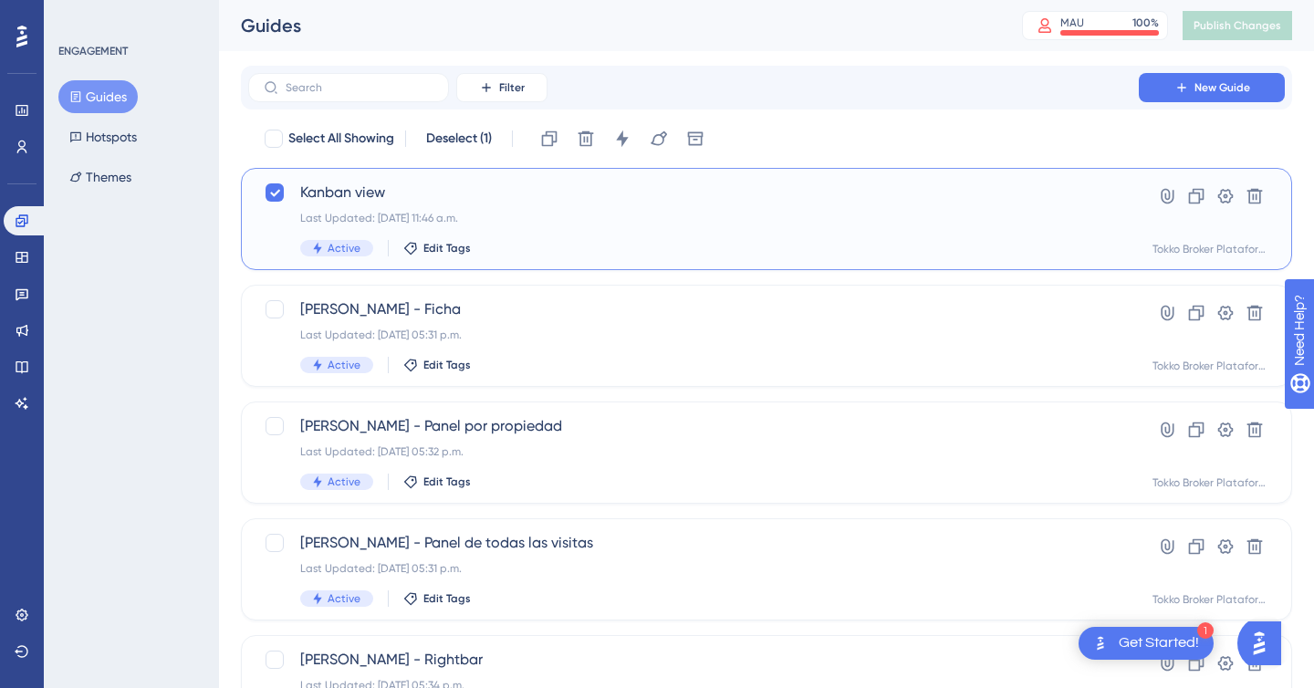
click at [345, 249] on span "Active" at bounding box center [344, 248] width 33 height 15
click at [1180, 246] on div "Tokko Broker Plataforma" at bounding box center [1211, 249] width 117 height 15
click at [277, 194] on div at bounding box center [275, 192] width 18 height 18
checkbox input "true"
click at [1225, 188] on icon at bounding box center [1226, 196] width 18 height 18
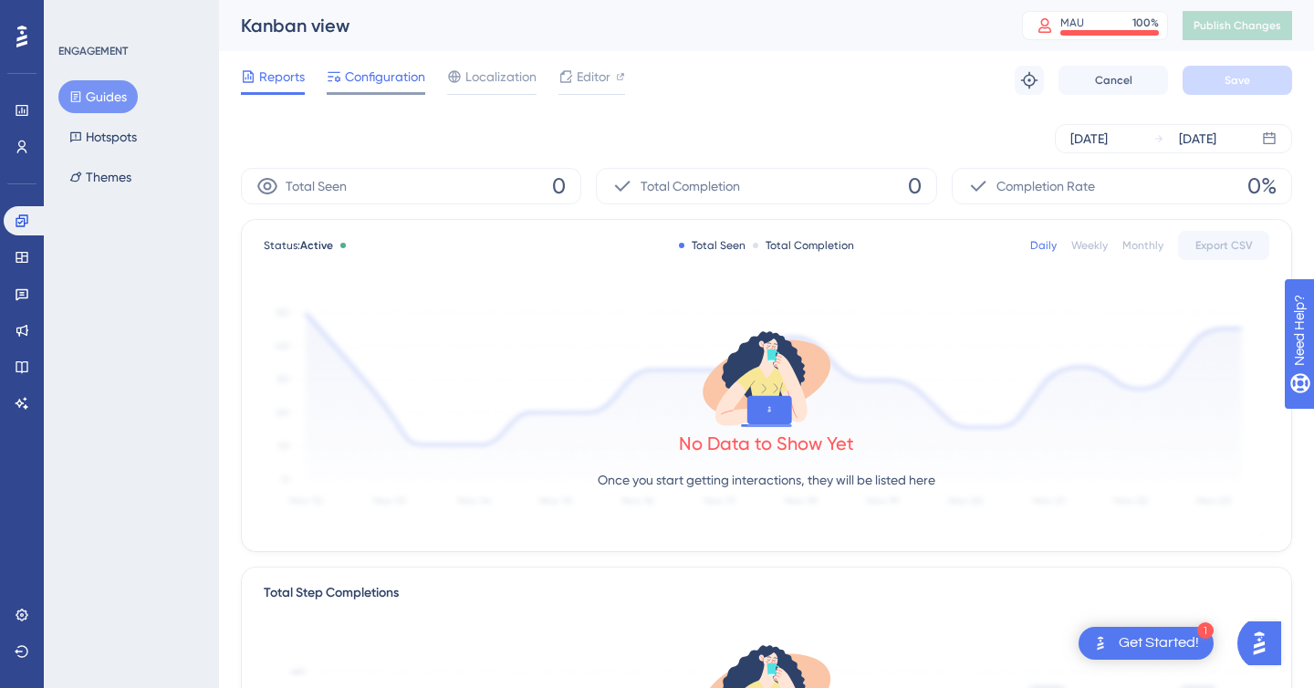
click at [366, 82] on span "Configuration" at bounding box center [385, 77] width 80 height 22
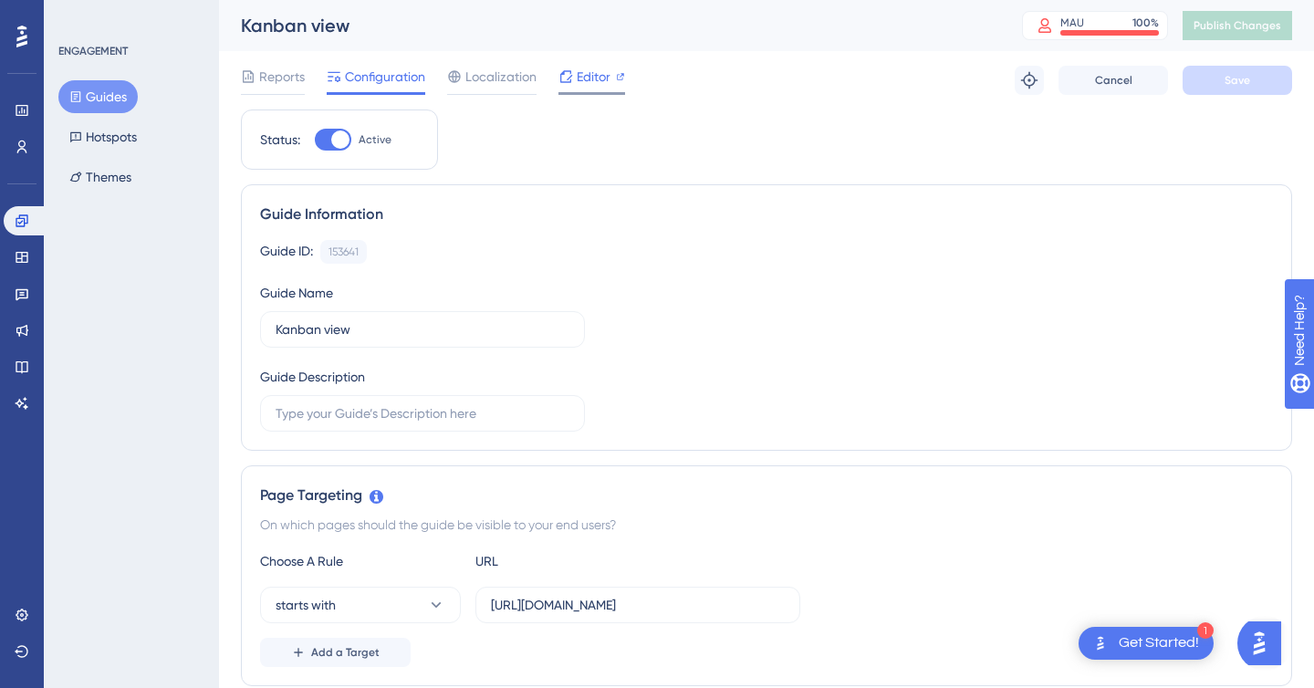
click at [587, 90] on div "Editor" at bounding box center [592, 80] width 67 height 29
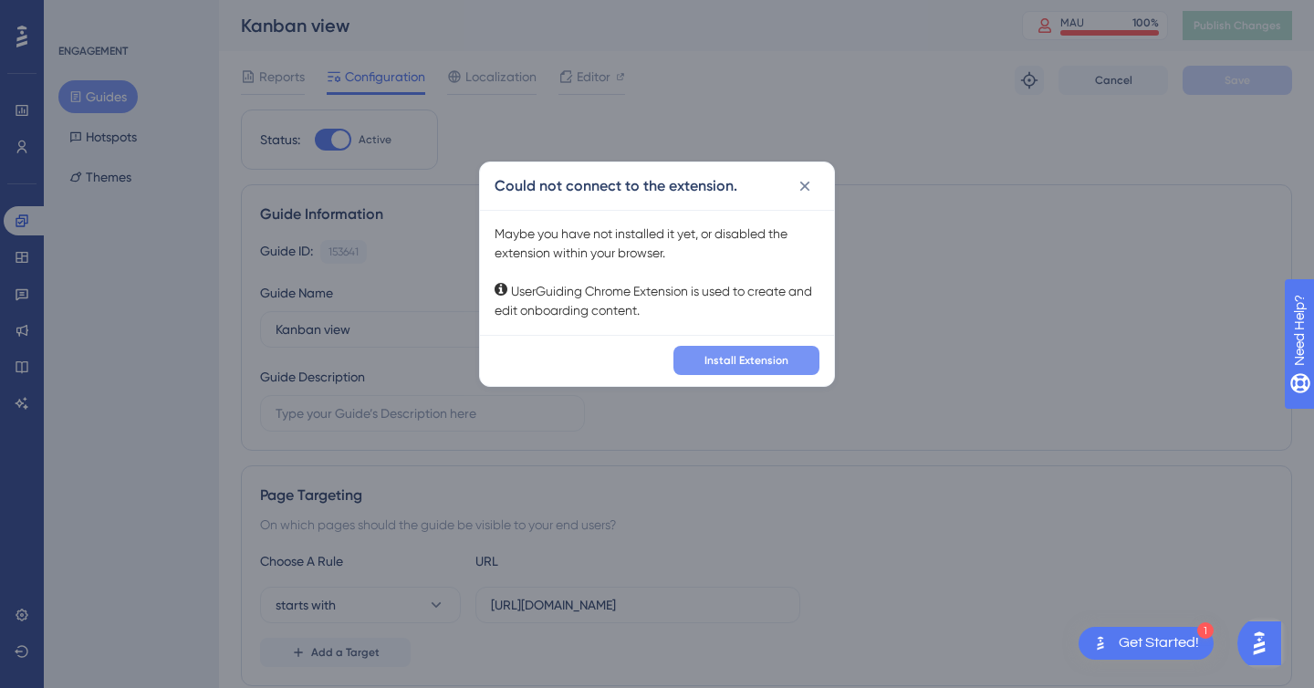
click at [708, 357] on span "Install Extension" at bounding box center [747, 360] width 84 height 15
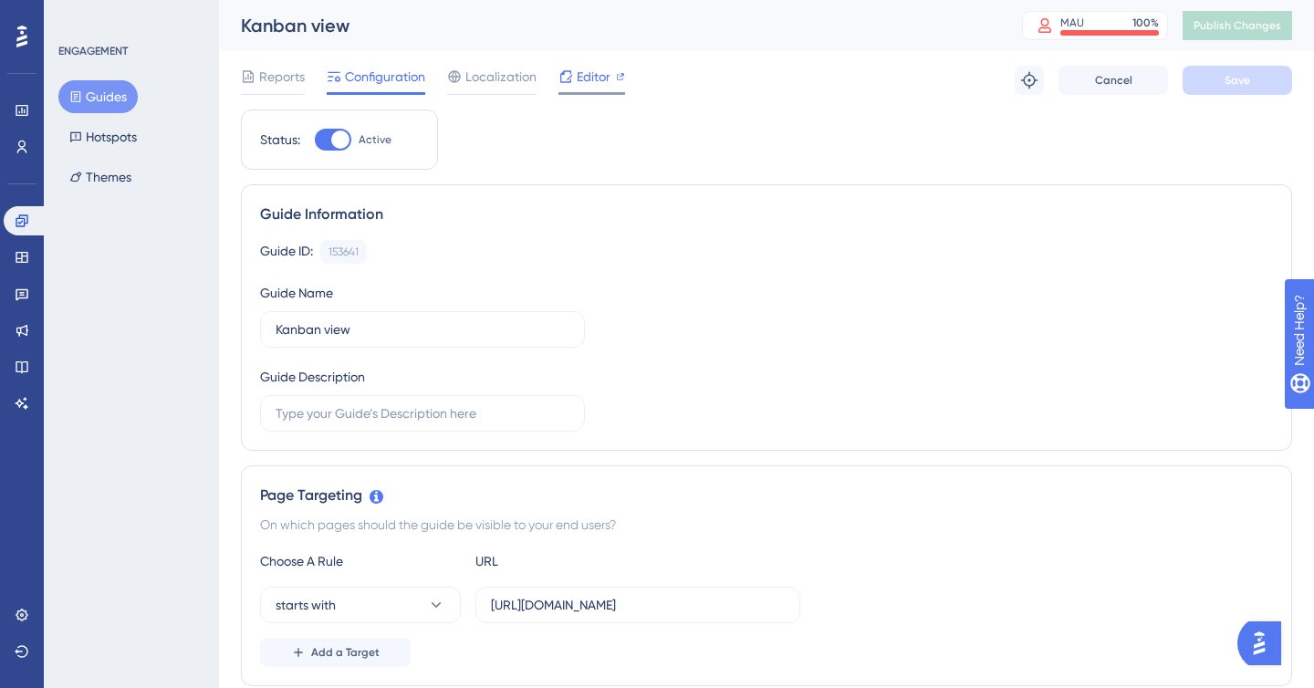
click at [579, 86] on span "Editor" at bounding box center [594, 77] width 34 height 22
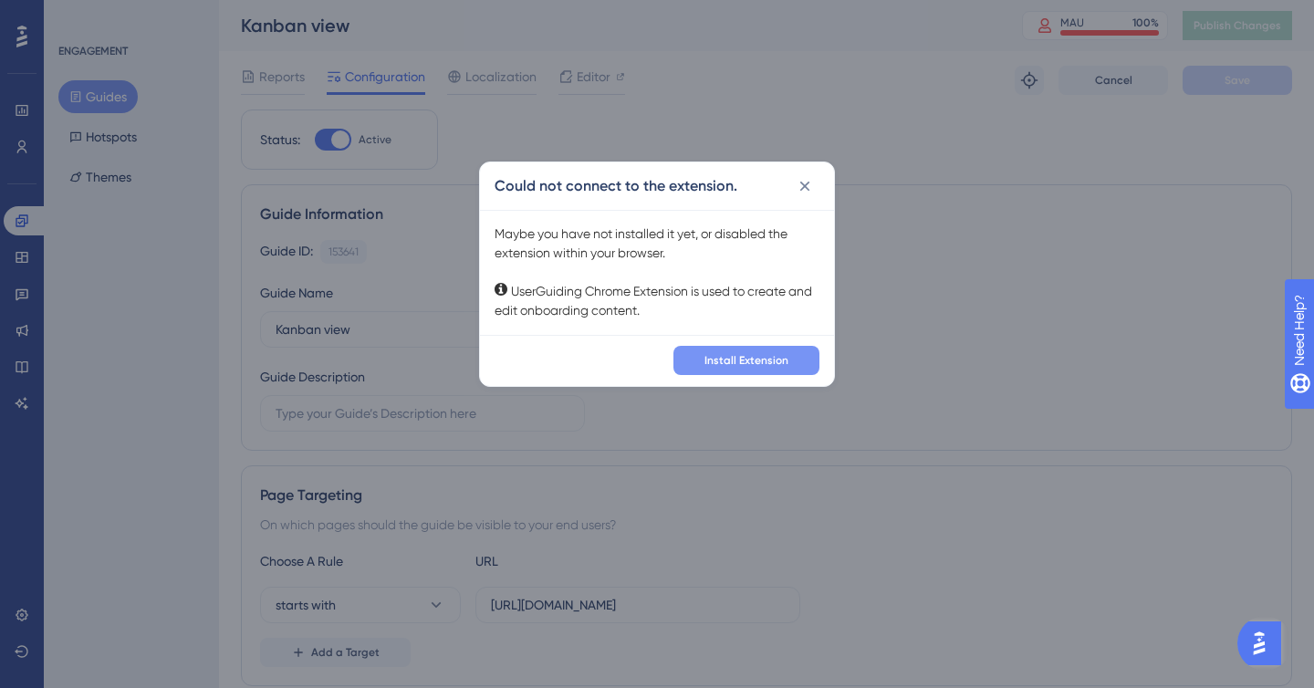
click at [724, 353] on span "Install Extension" at bounding box center [747, 360] width 84 height 15
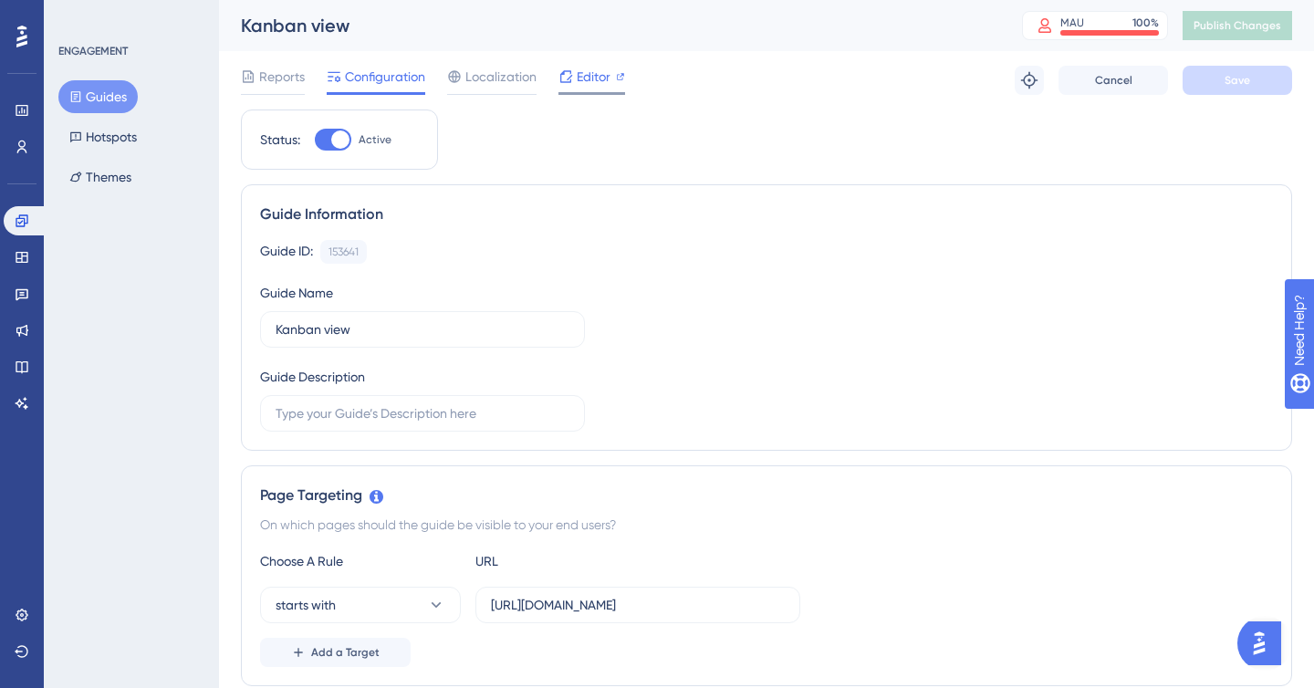
click at [585, 76] on span "Editor" at bounding box center [594, 77] width 34 height 22
click at [581, 76] on span "Editor" at bounding box center [594, 77] width 34 height 22
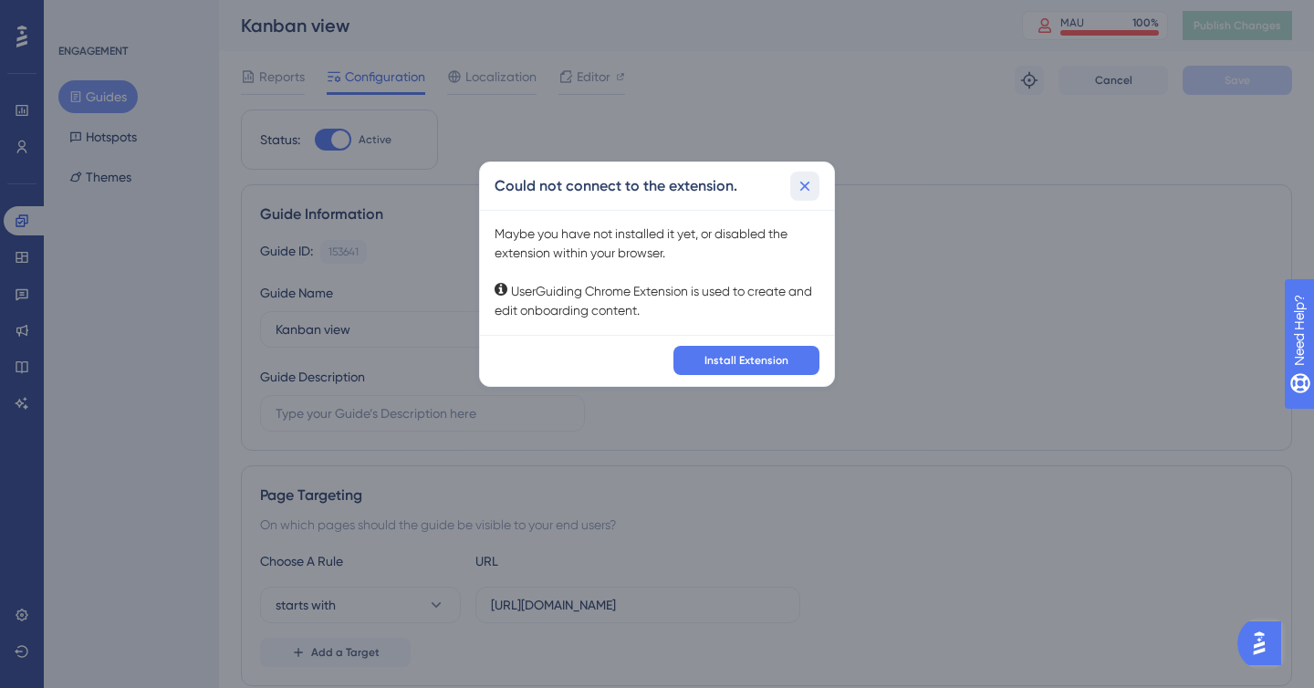
click at [807, 177] on icon at bounding box center [805, 186] width 18 height 18
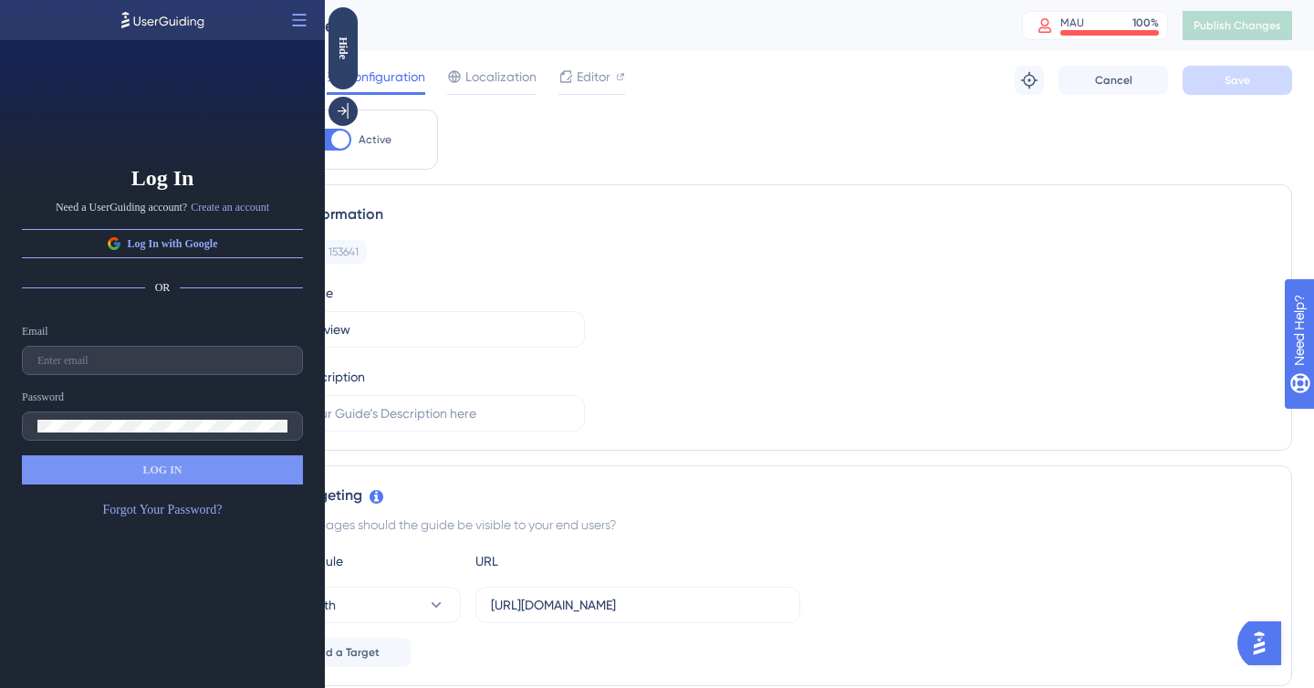
click at [599, 78] on span "Editor" at bounding box center [594, 77] width 34 height 22
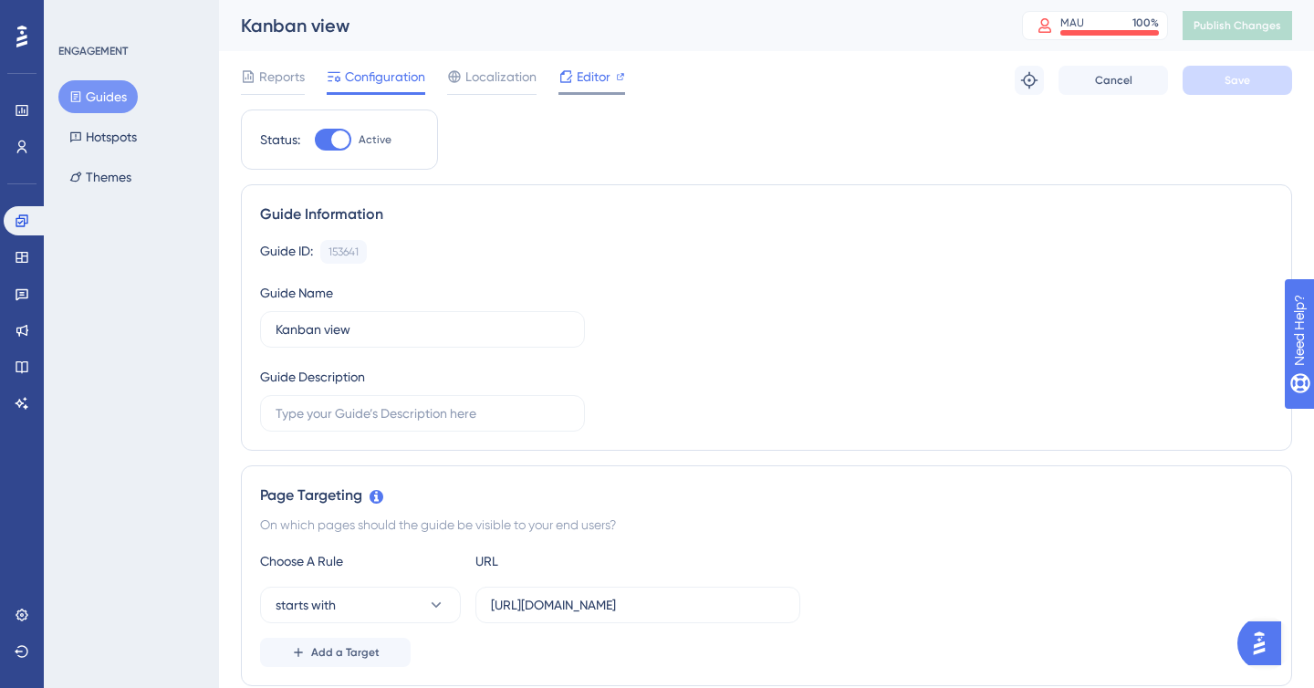
click at [592, 73] on span "Editor" at bounding box center [594, 77] width 34 height 22
